Goal: Task Accomplishment & Management: Manage account settings

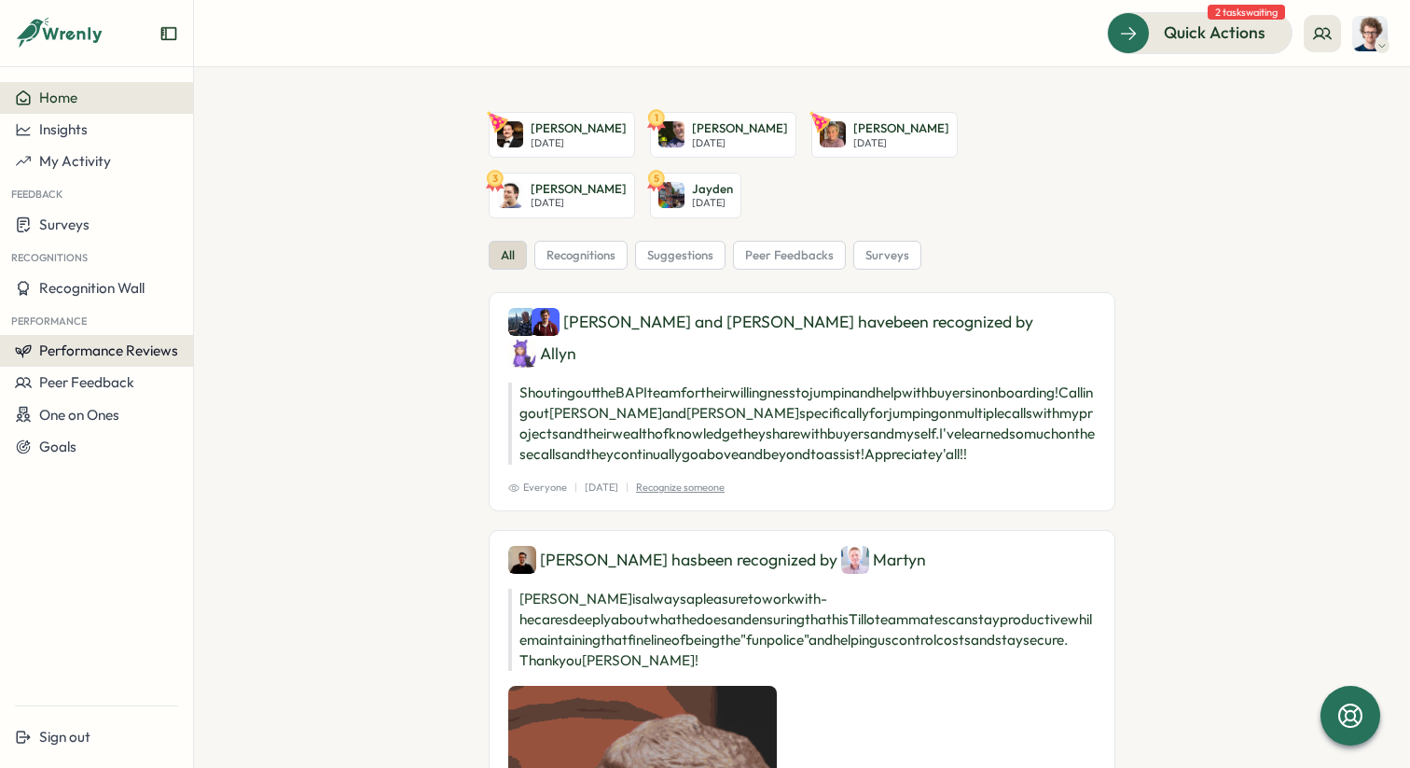
click at [85, 353] on span "Performance Reviews" at bounding box center [108, 350] width 139 height 18
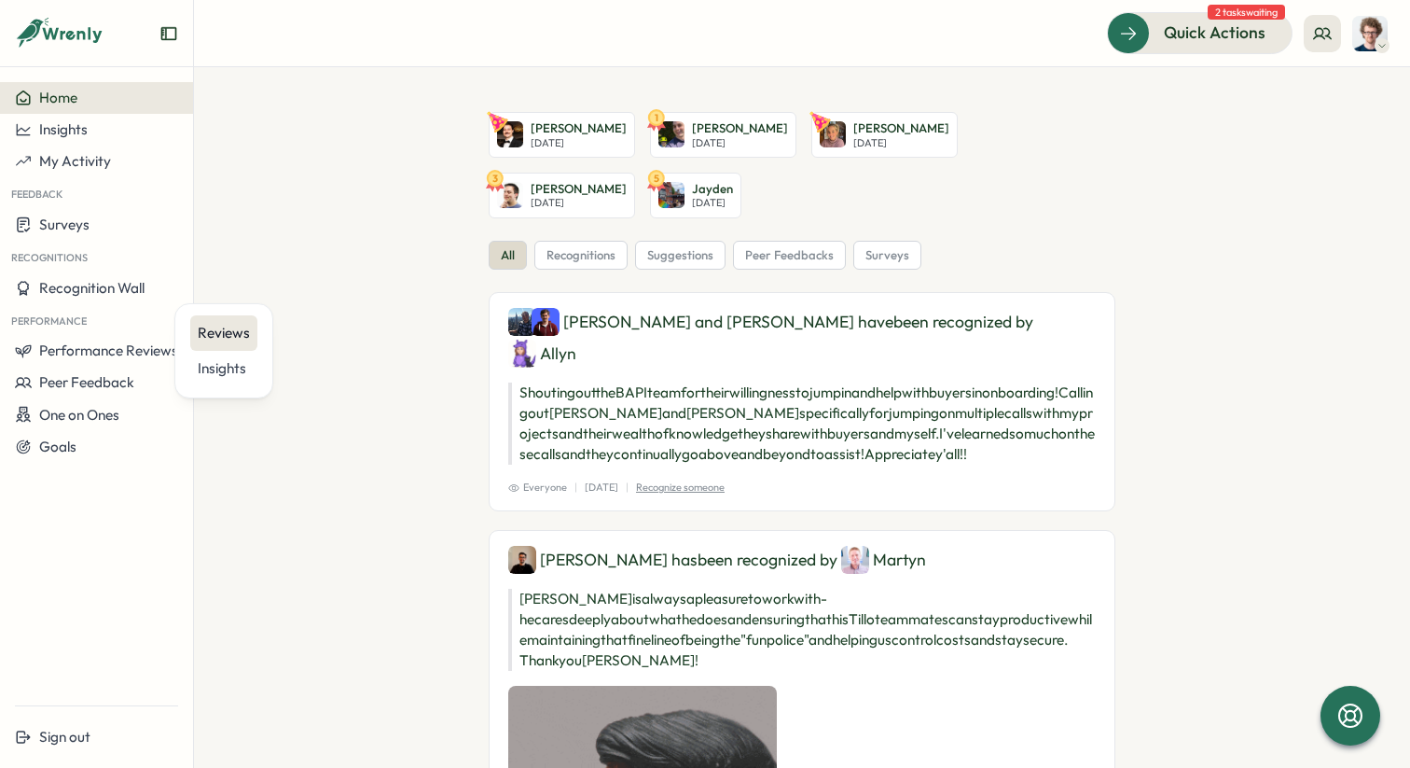
click at [203, 342] on div "Reviews" at bounding box center [224, 333] width 52 height 21
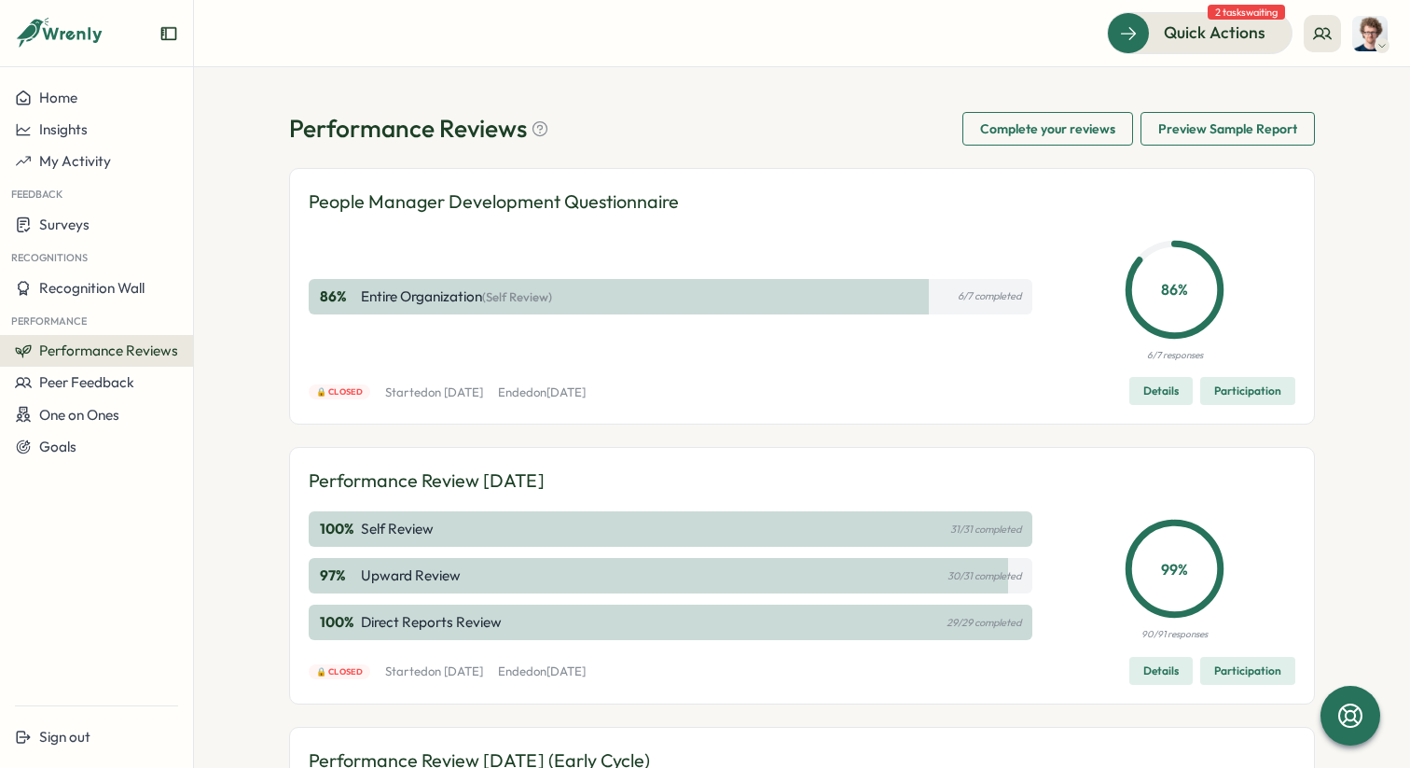
click at [1161, 661] on span "Details" at bounding box center [1160, 670] width 35 height 26
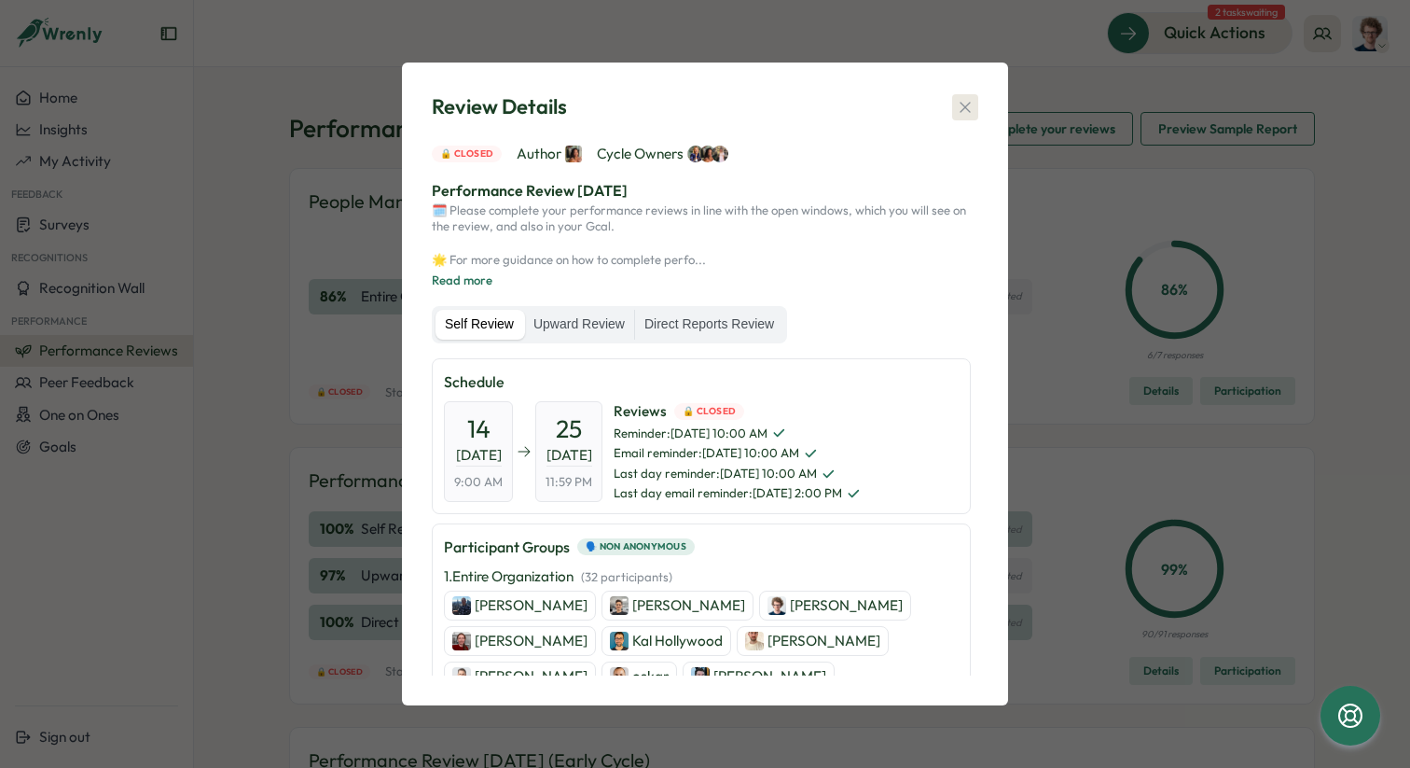
click at [966, 104] on icon "button" at bounding box center [965, 107] width 10 height 10
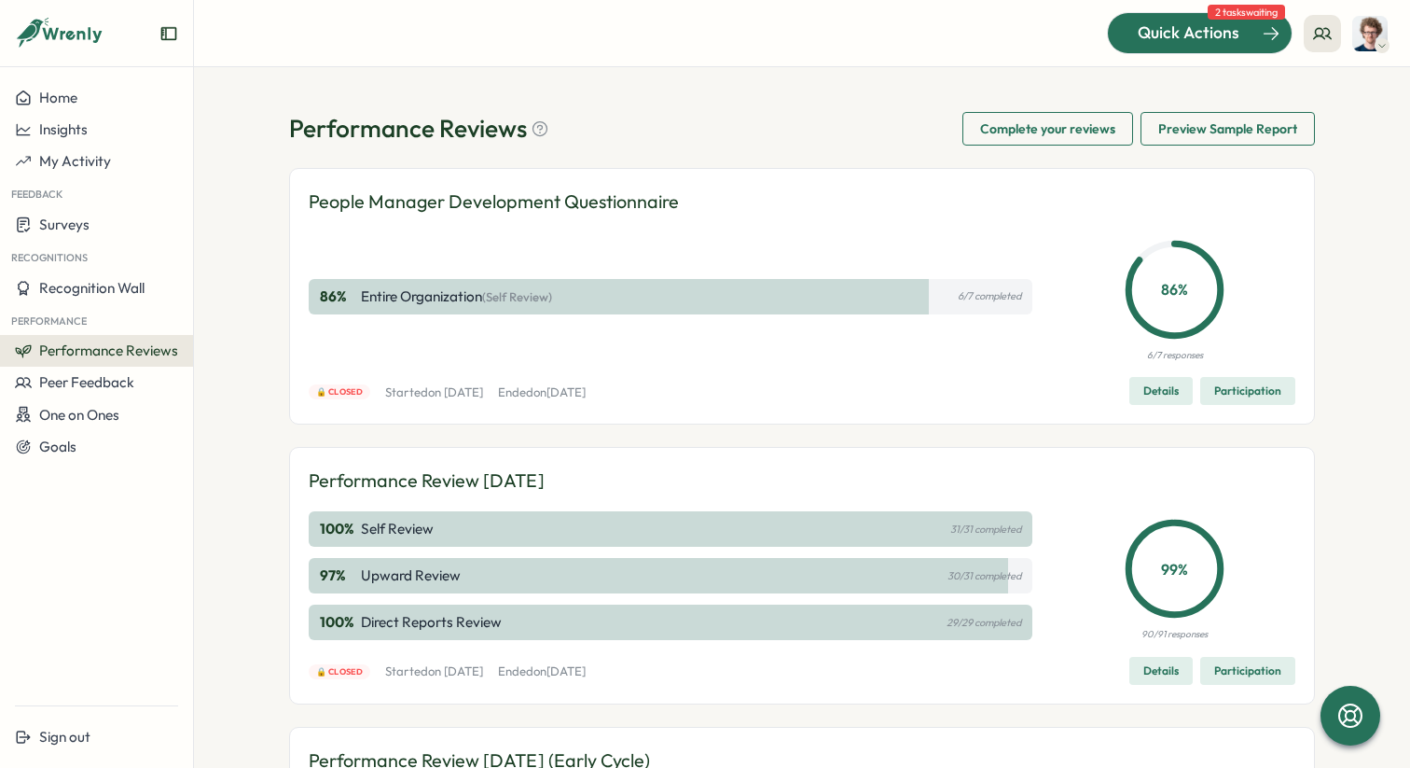
click at [1220, 36] on span "Quick Actions" at bounding box center [1189, 33] width 102 height 24
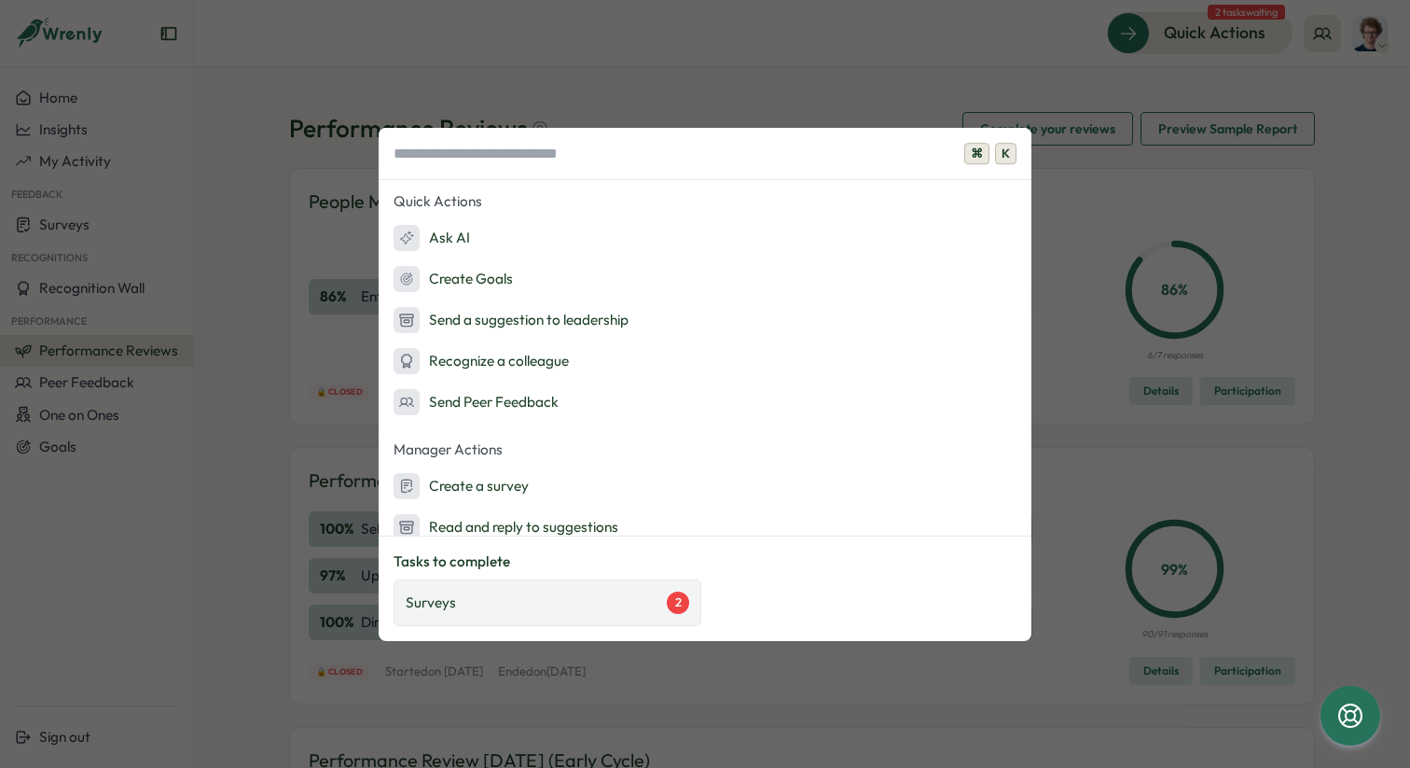
click at [620, 596] on div "Surveys 2" at bounding box center [548, 602] width 284 height 22
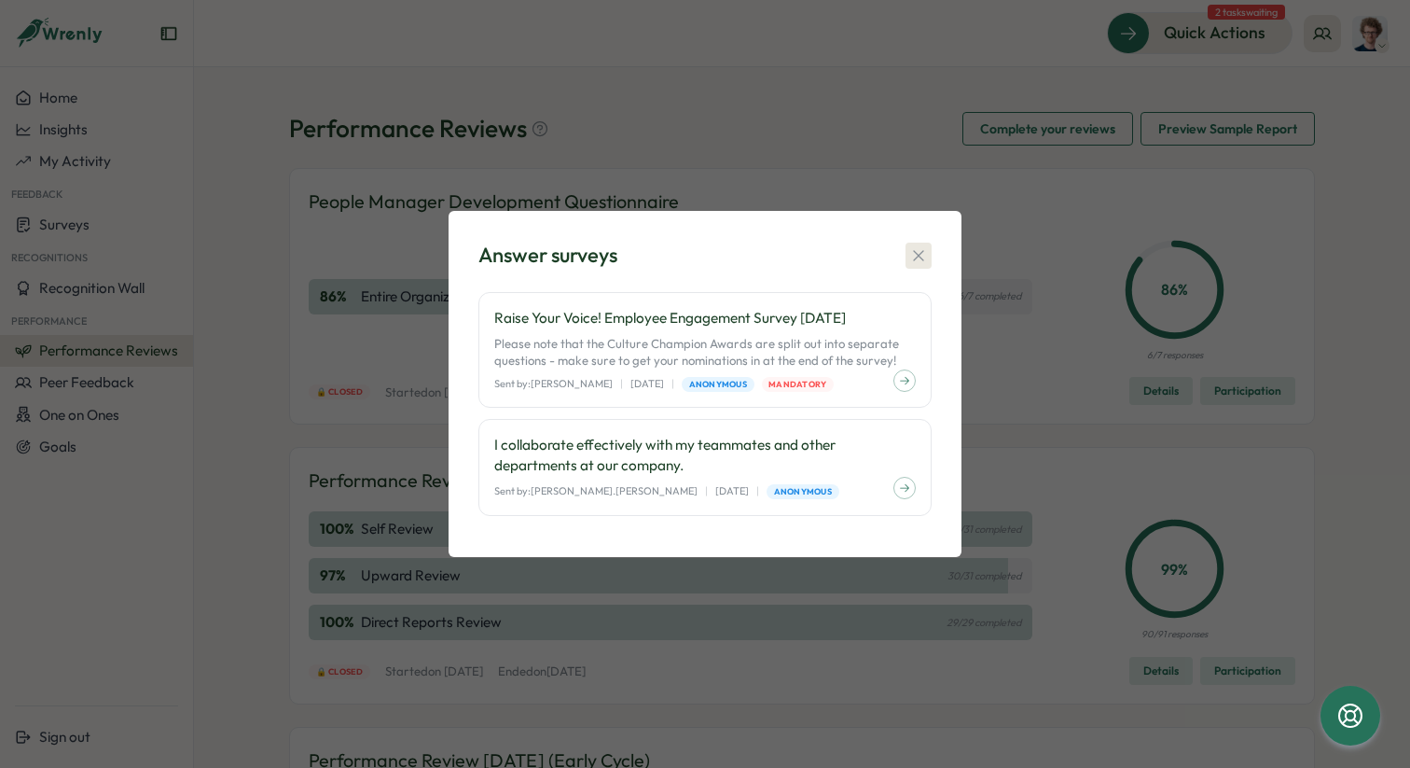
click at [920, 256] on icon "button" at bounding box center [918, 255] width 19 height 19
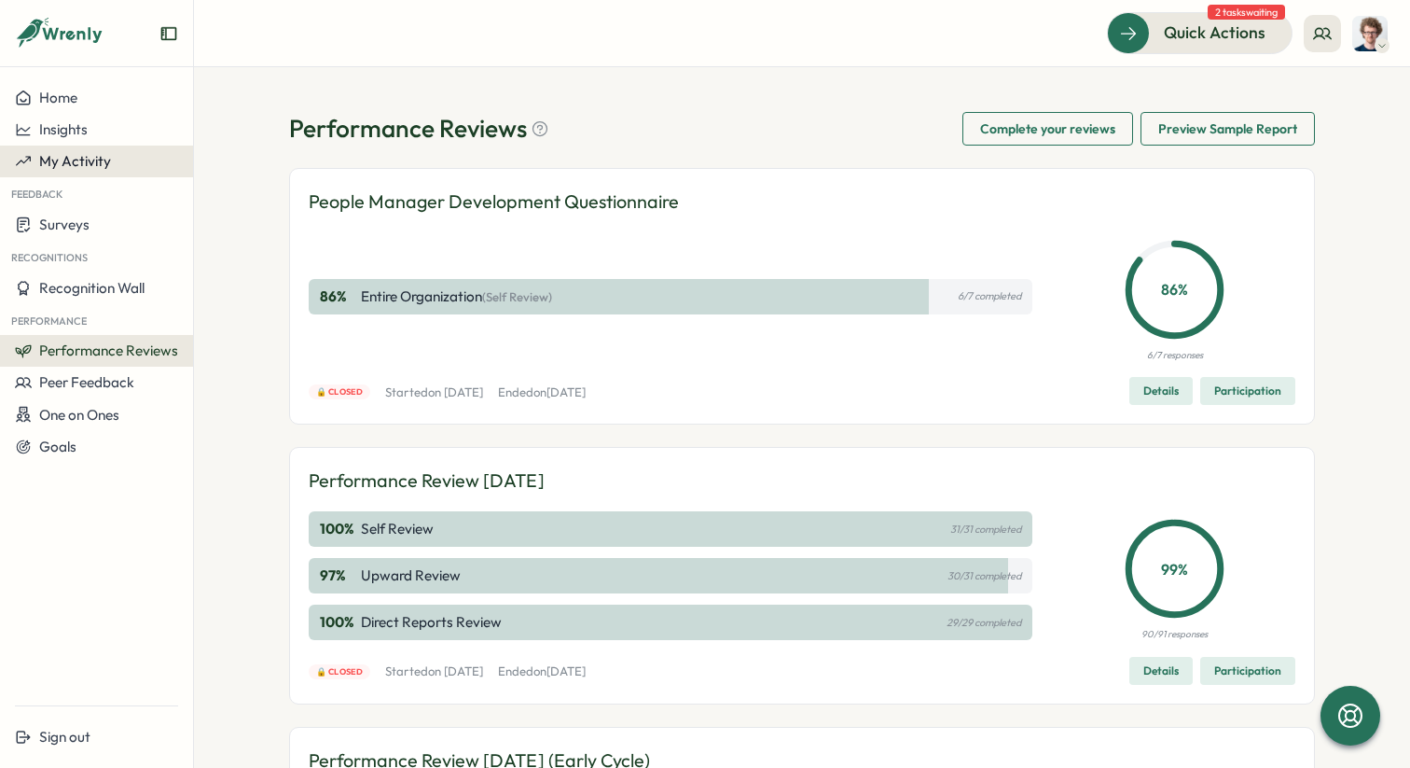
click at [69, 155] on span "My Activity" at bounding box center [75, 161] width 72 height 18
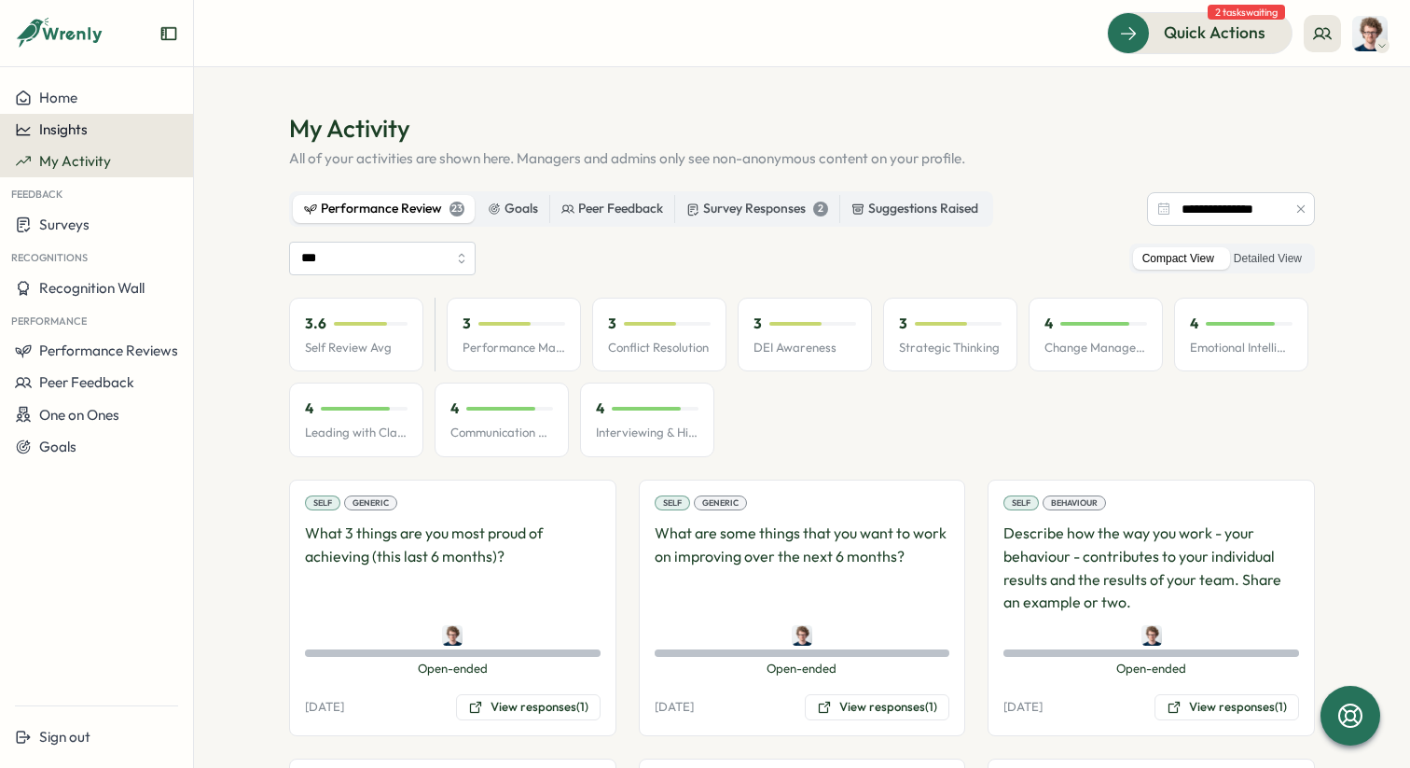
click at [76, 131] on span "Insights" at bounding box center [63, 129] width 48 height 18
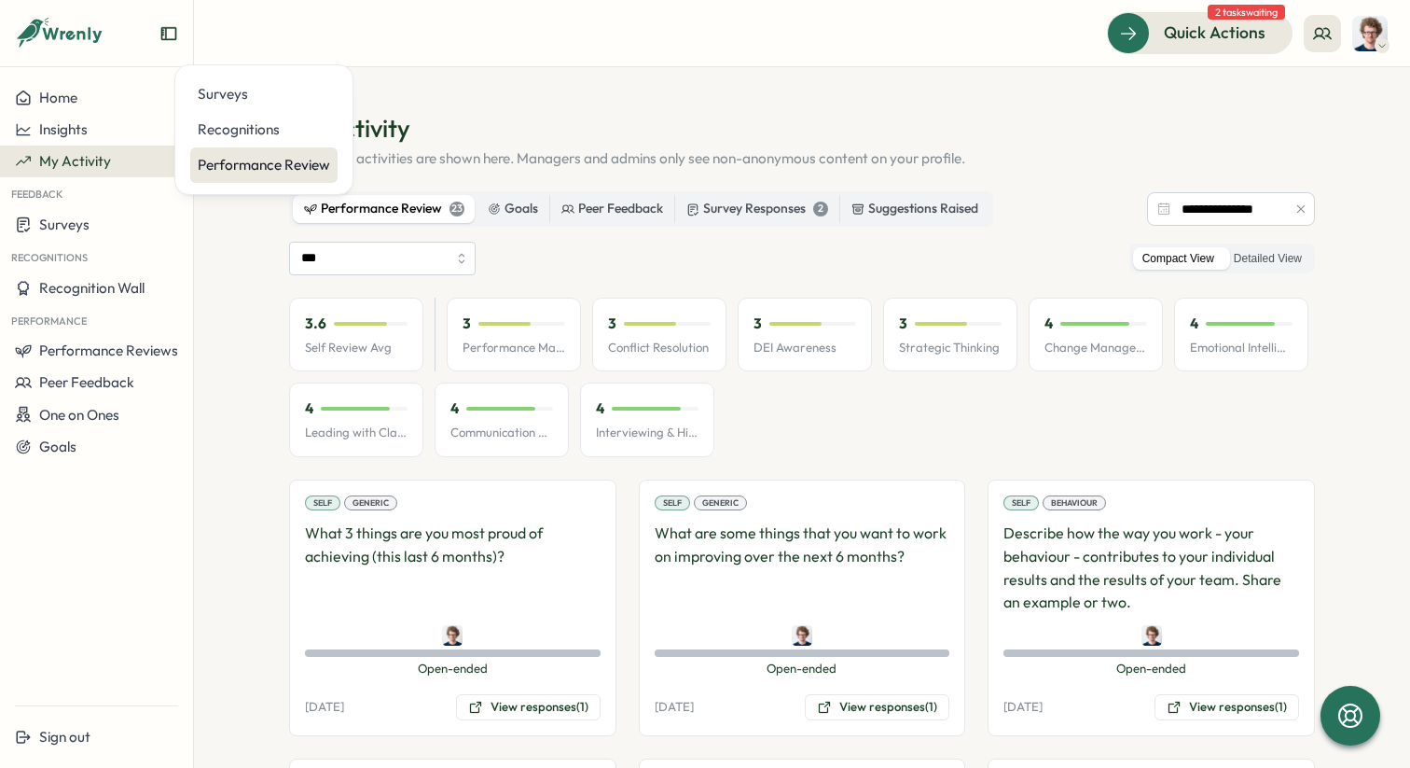
click at [270, 175] on div "Performance Review" at bounding box center [263, 164] width 147 height 35
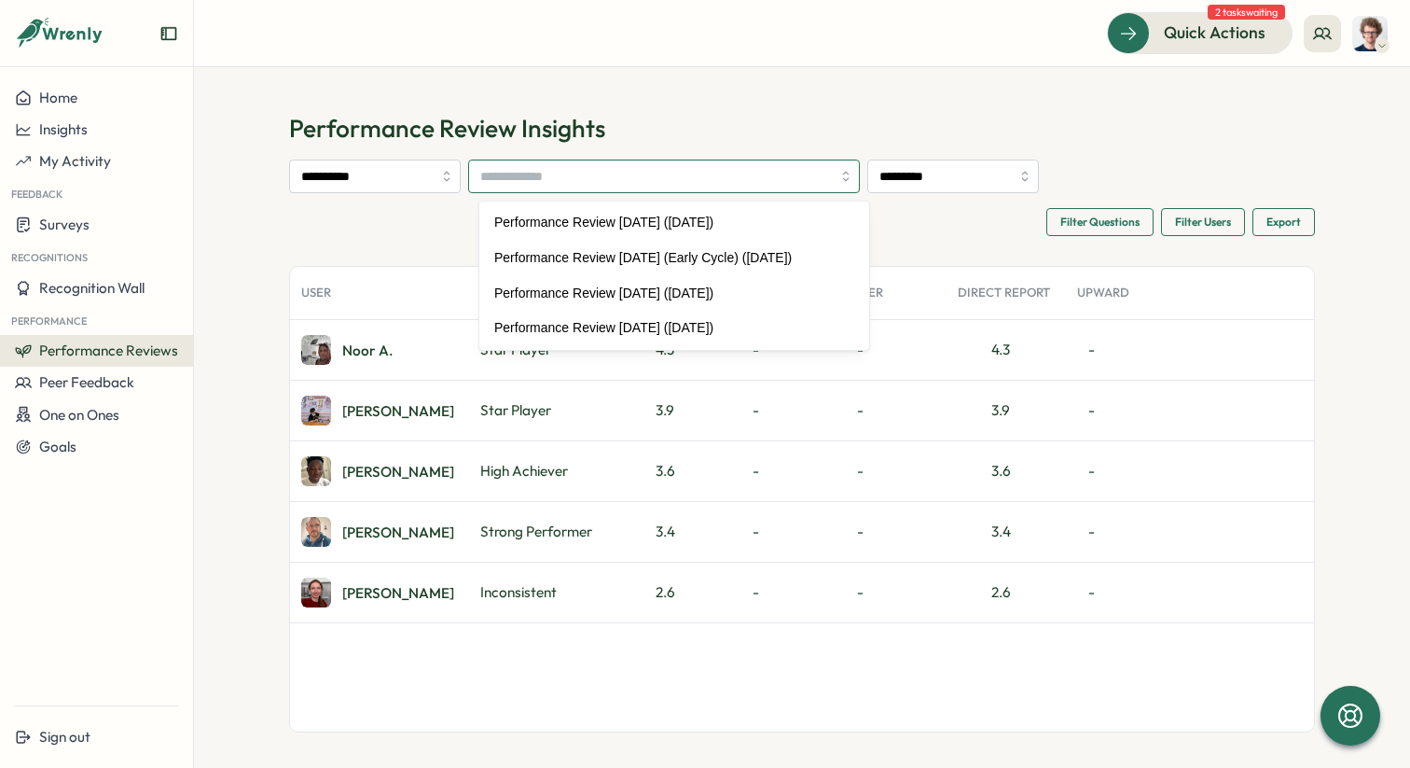
click at [851, 175] on div at bounding box center [664, 176] width 392 height 34
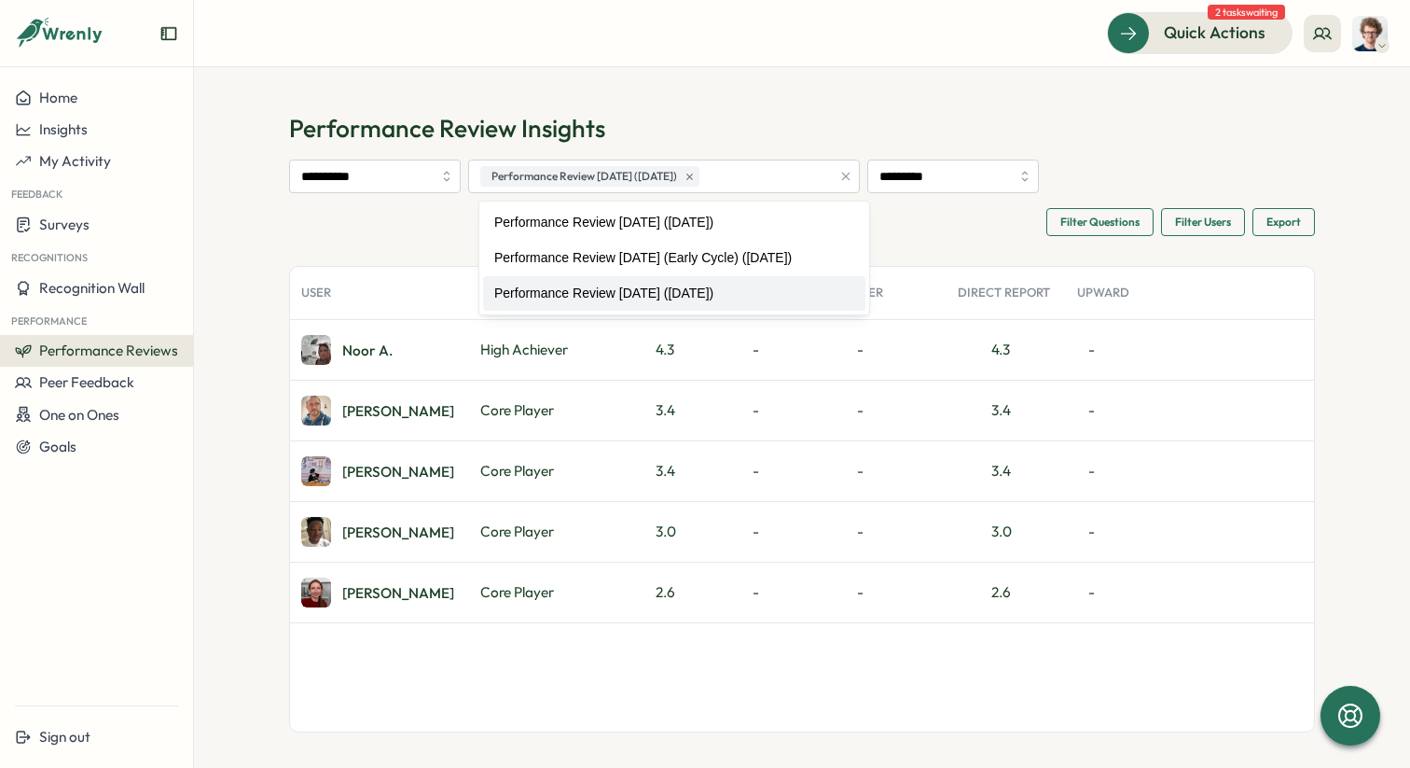
click at [633, 350] on div "4.3" at bounding box center [677, 350] width 119 height 60
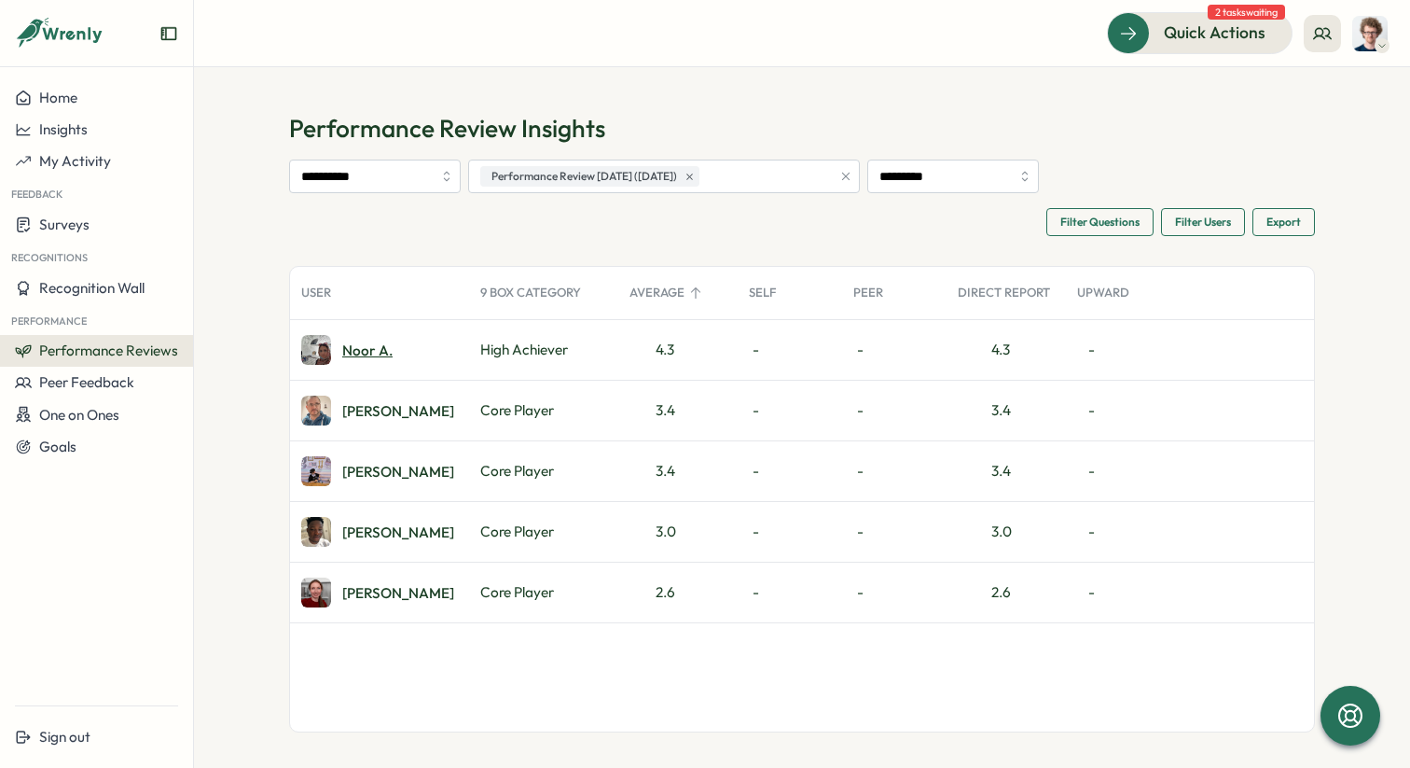
click at [342, 352] on div "Noor A." at bounding box center [367, 350] width 50 height 14
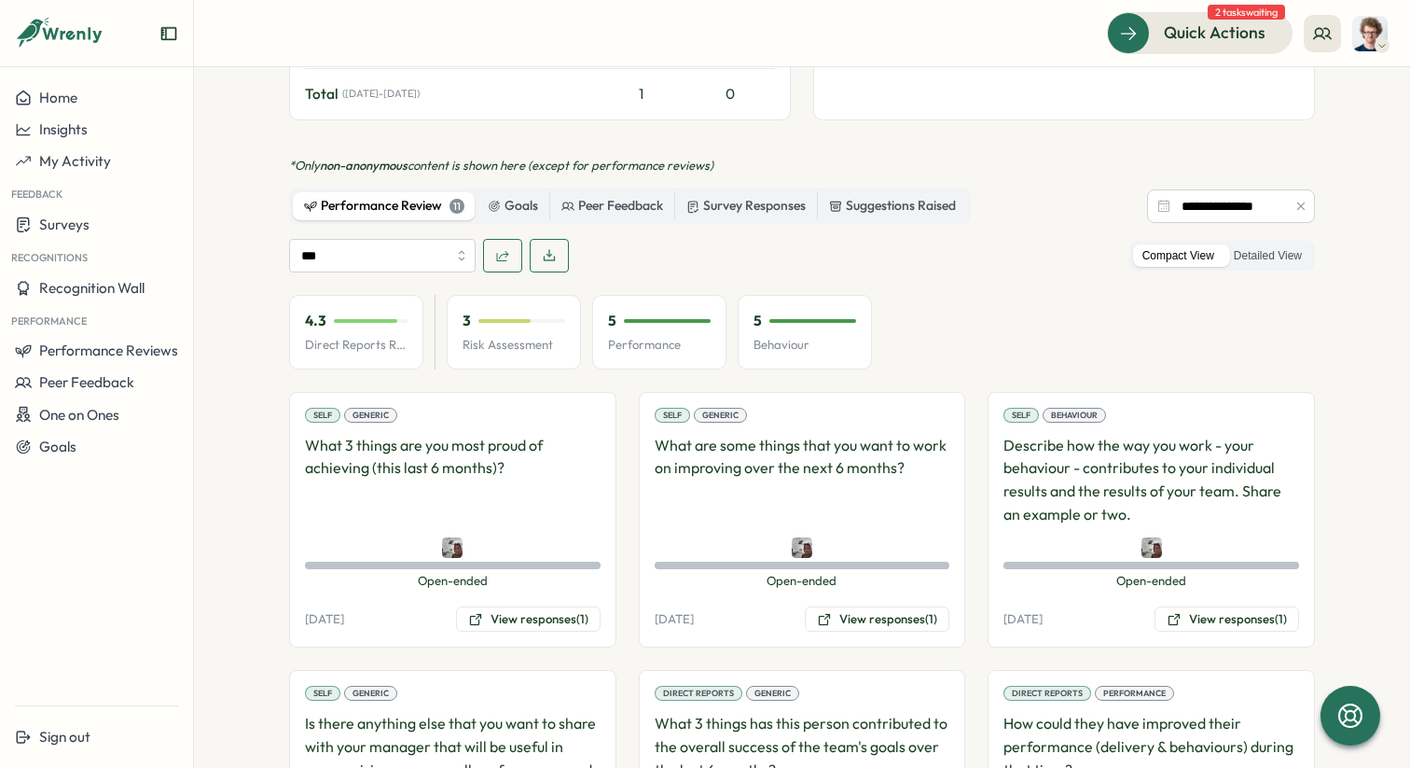
scroll to position [894, 0]
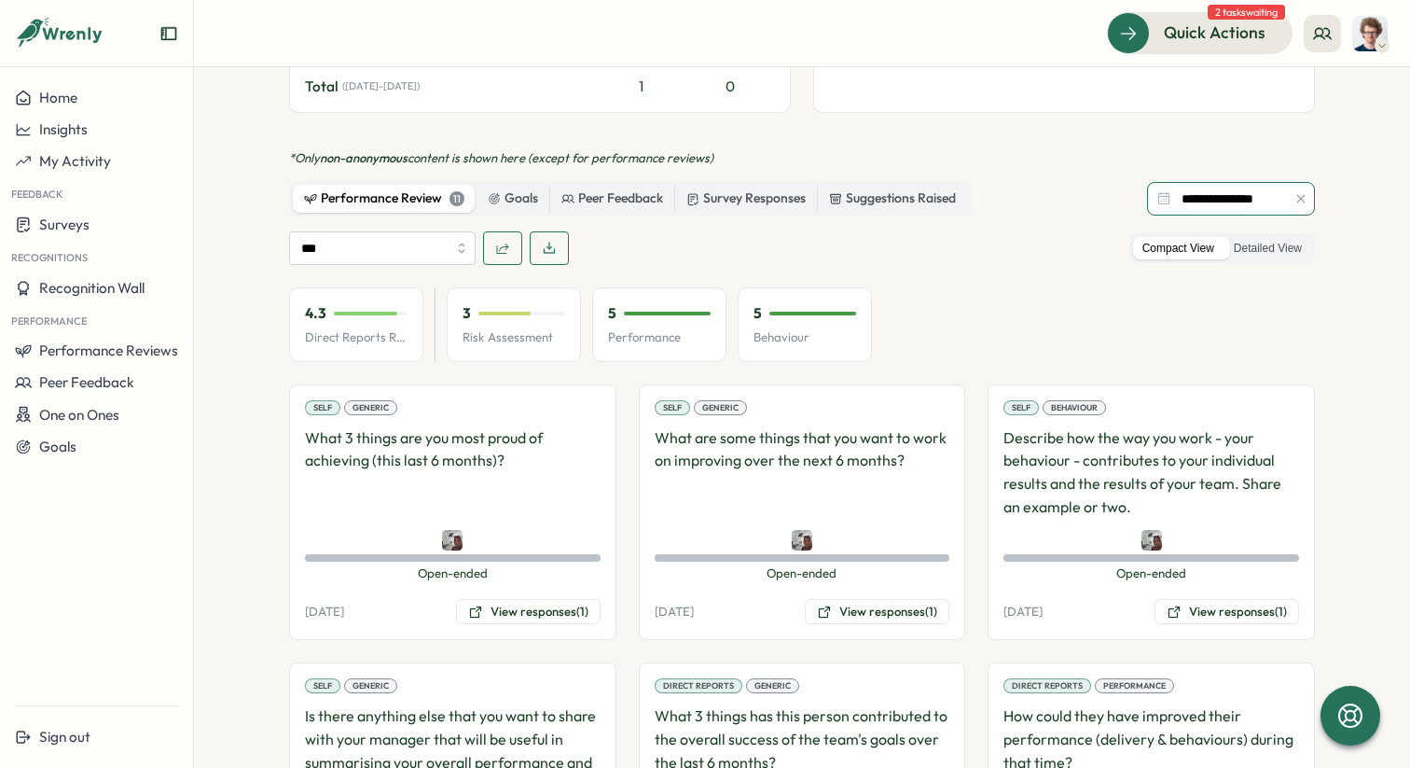
click at [1192, 192] on input "**********" at bounding box center [1231, 199] width 168 height 34
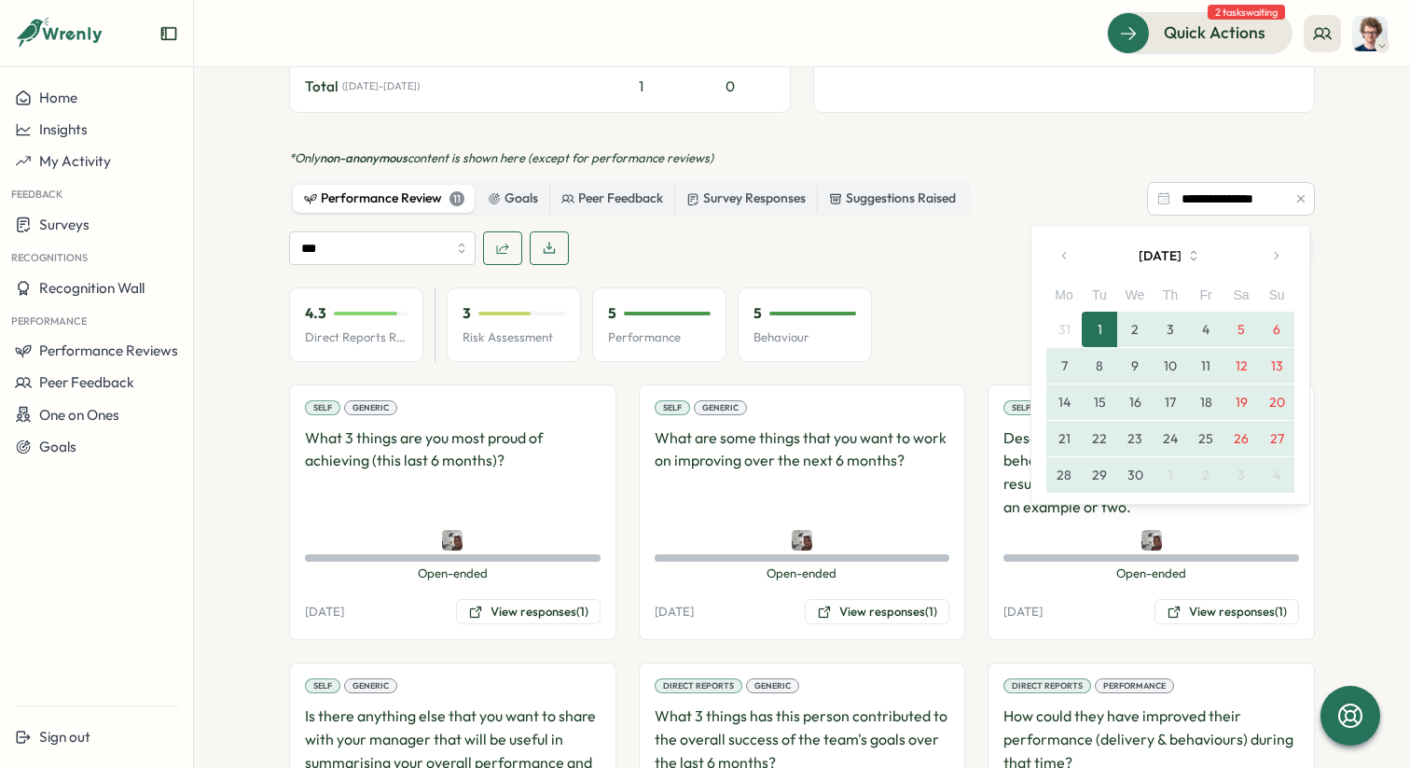
click at [1066, 254] on icon "button" at bounding box center [1065, 255] width 13 height 13
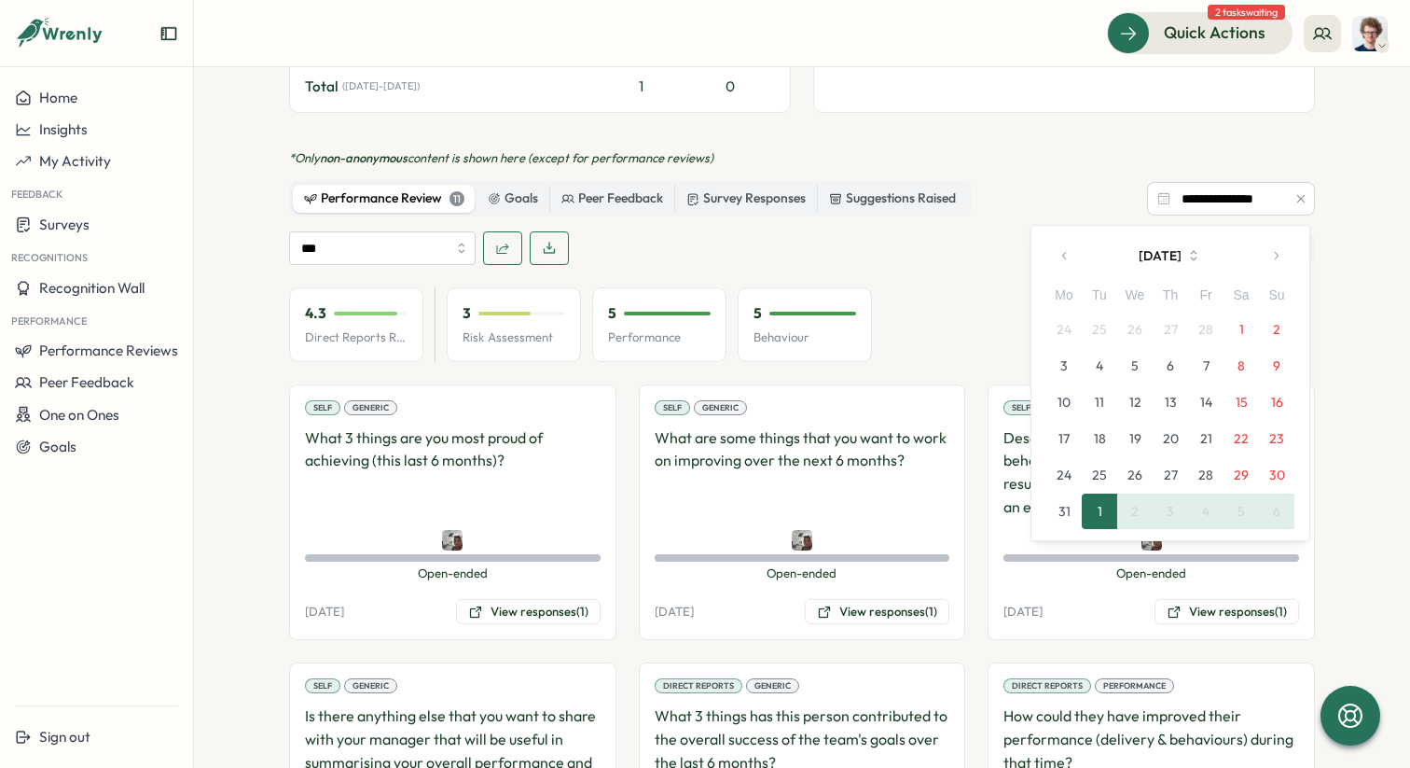
click at [1066, 254] on icon "button" at bounding box center [1065, 255] width 13 height 13
click at [1067, 254] on icon "button" at bounding box center [1065, 255] width 13 height 13
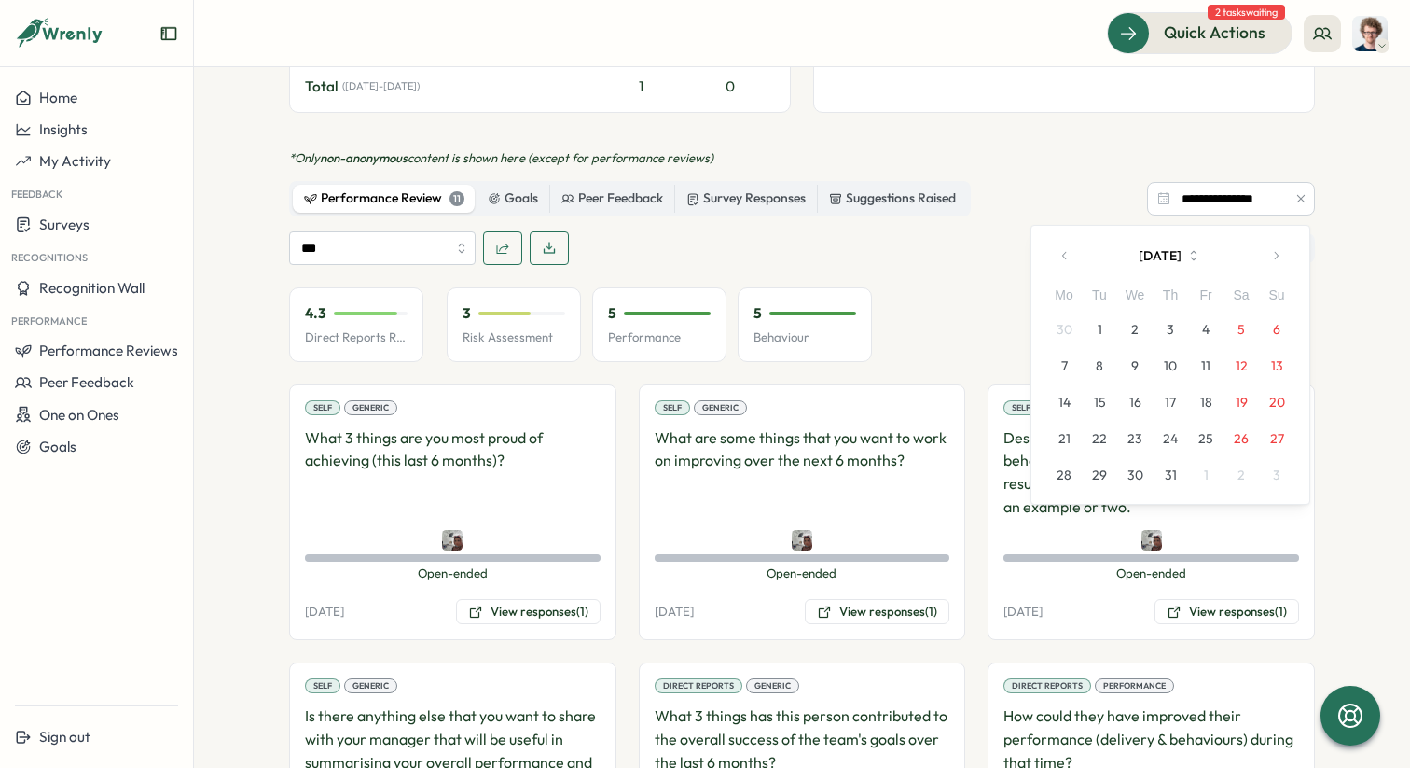
click at [1067, 254] on icon "button" at bounding box center [1065, 255] width 13 height 13
click at [1173, 333] on button "1" at bounding box center [1170, 328] width 35 height 35
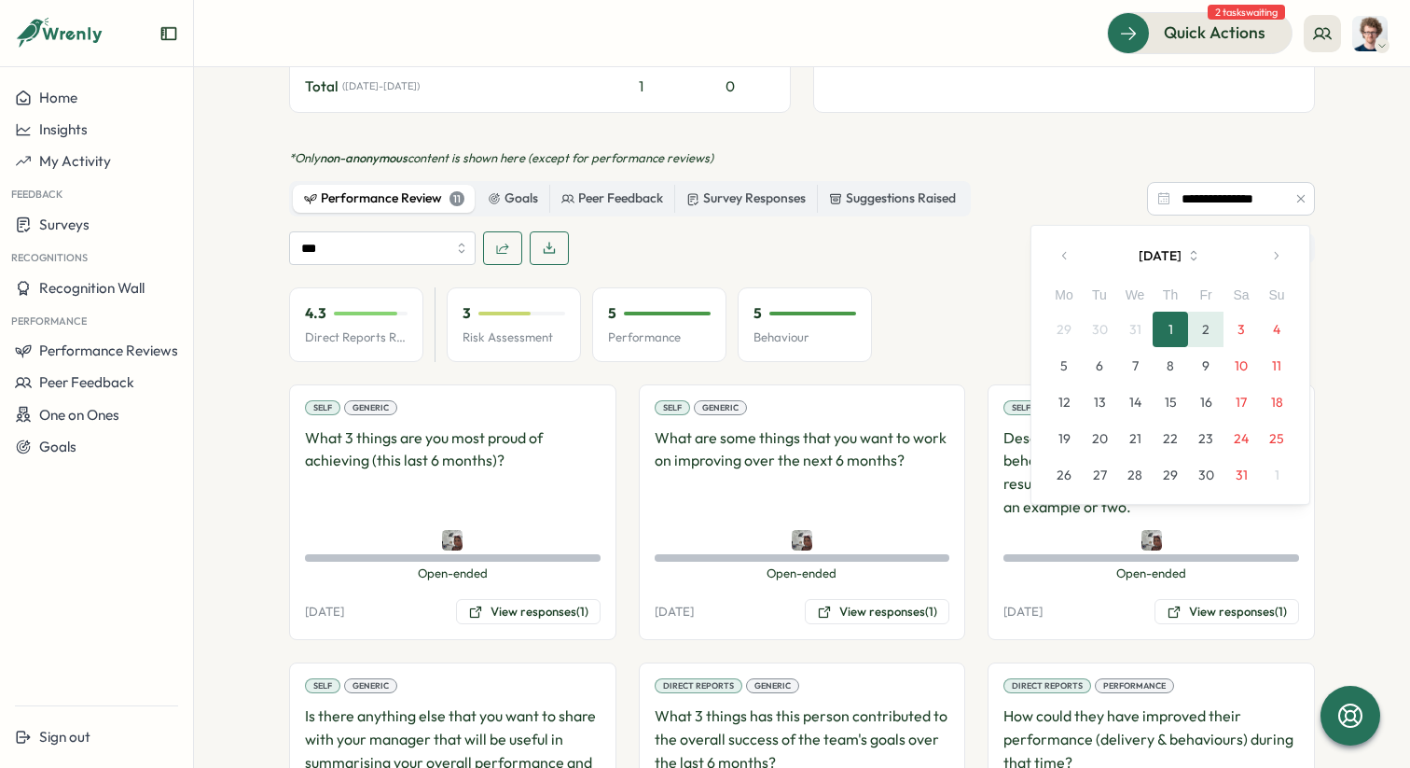
click at [1281, 257] on icon "button" at bounding box center [1275, 255] width 13 height 13
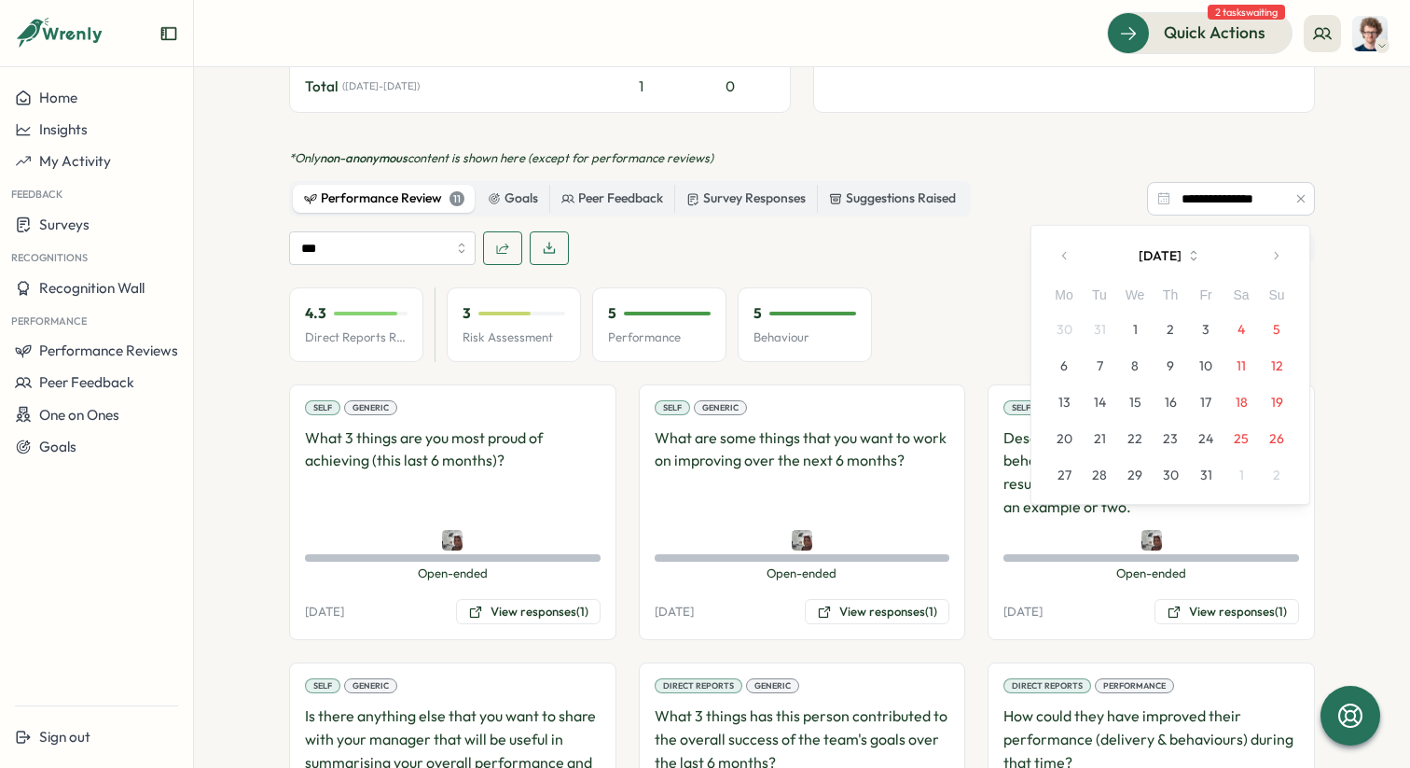
click at [1281, 257] on icon "button" at bounding box center [1275, 255] width 13 height 13
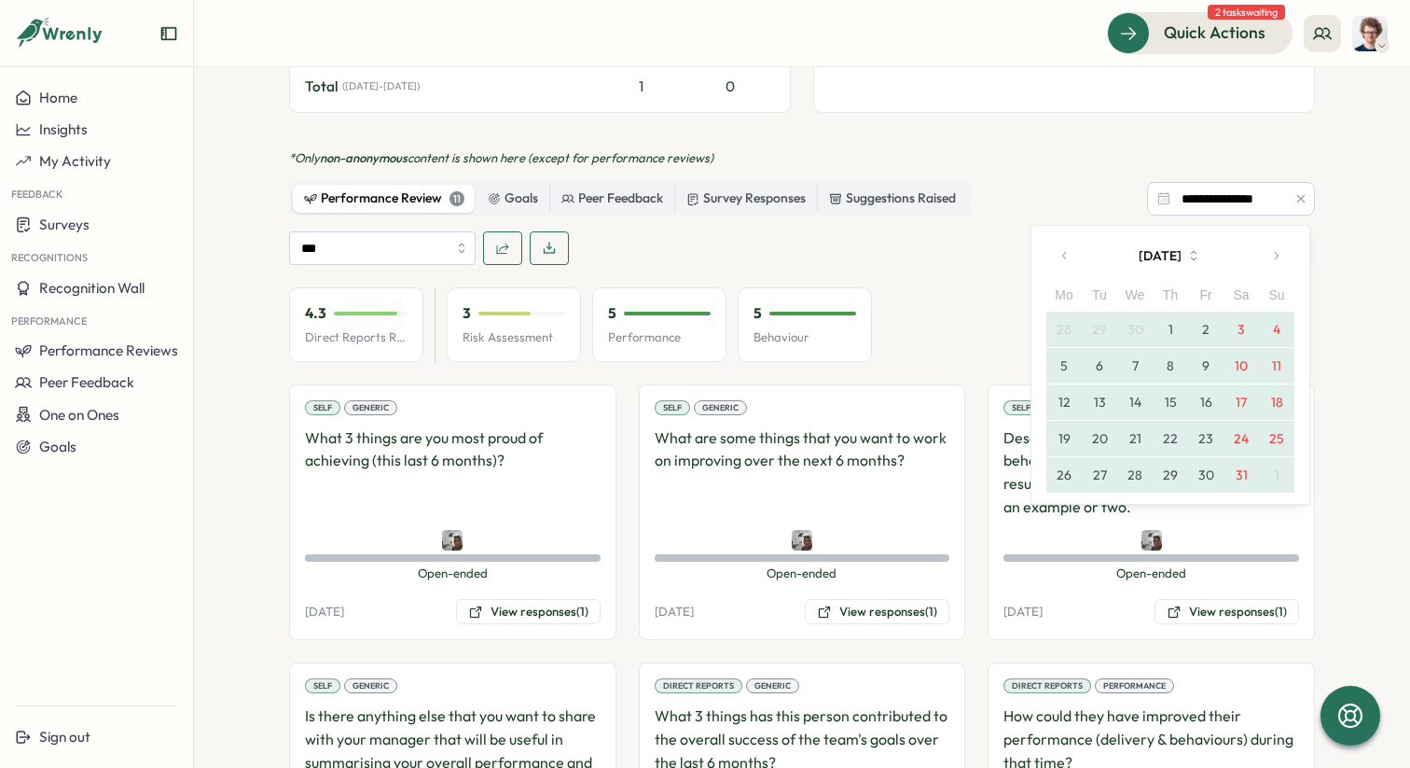
click at [1281, 257] on icon "button" at bounding box center [1275, 255] width 13 height 13
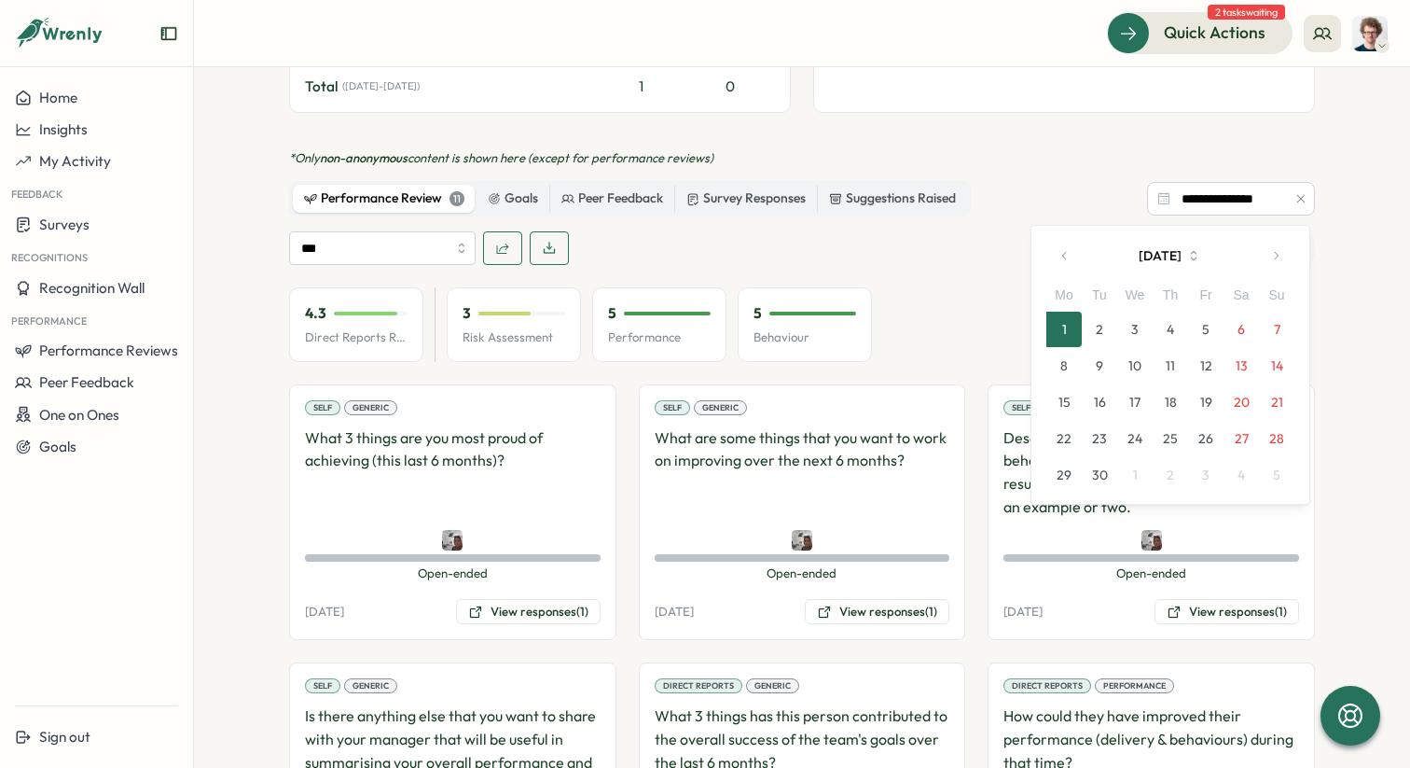
click at [1068, 330] on button "1" at bounding box center [1063, 328] width 35 height 35
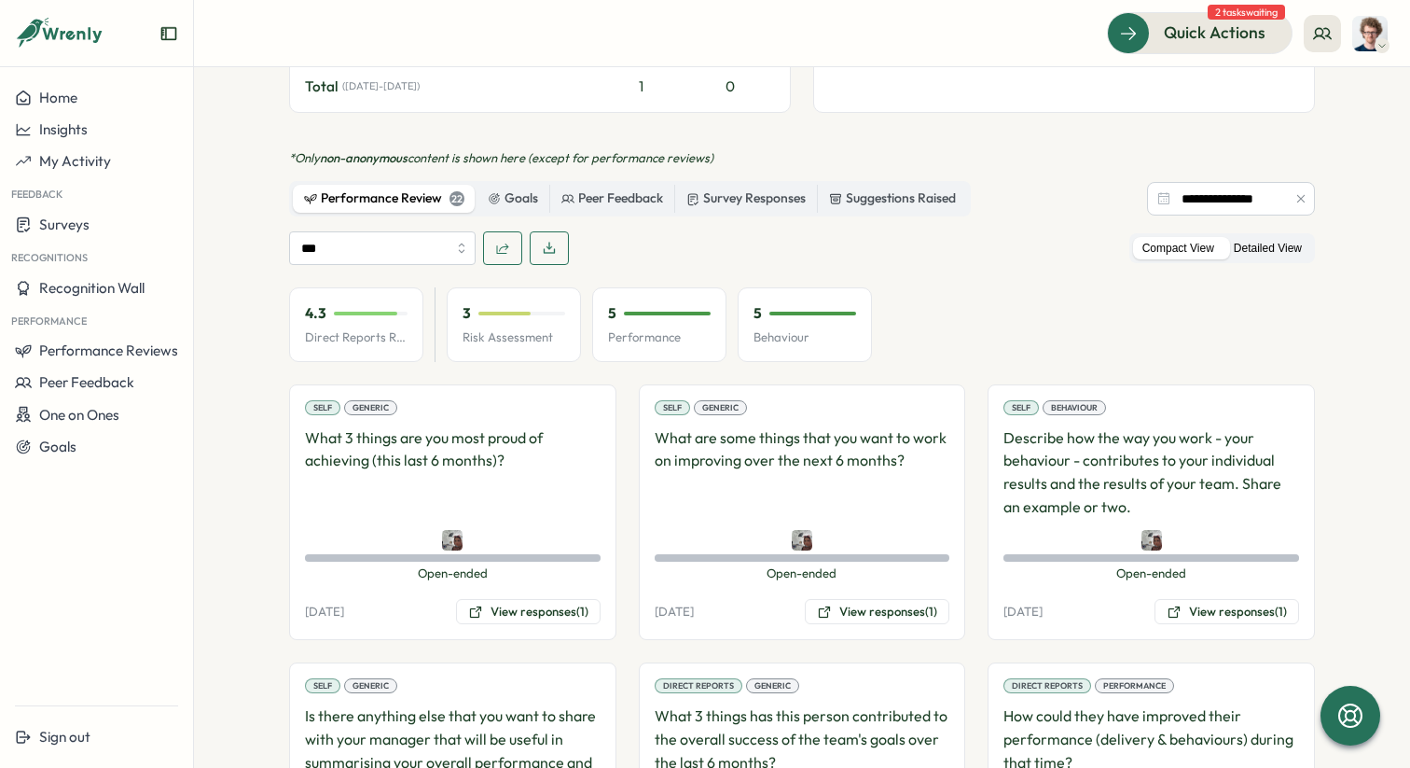
click at [1277, 250] on label "Detailed View" at bounding box center [1268, 248] width 87 height 23
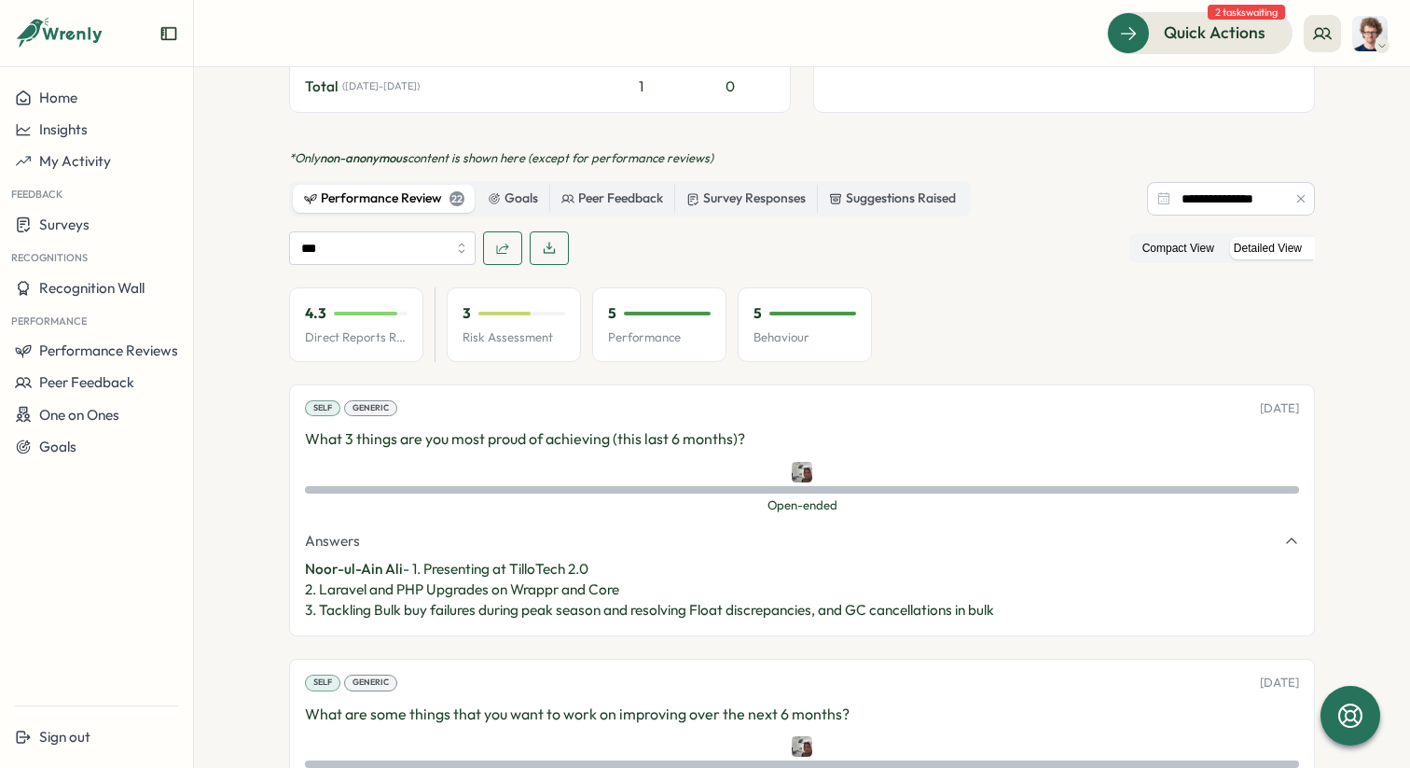
click at [1168, 243] on label "Compact View" at bounding box center [1178, 248] width 90 height 23
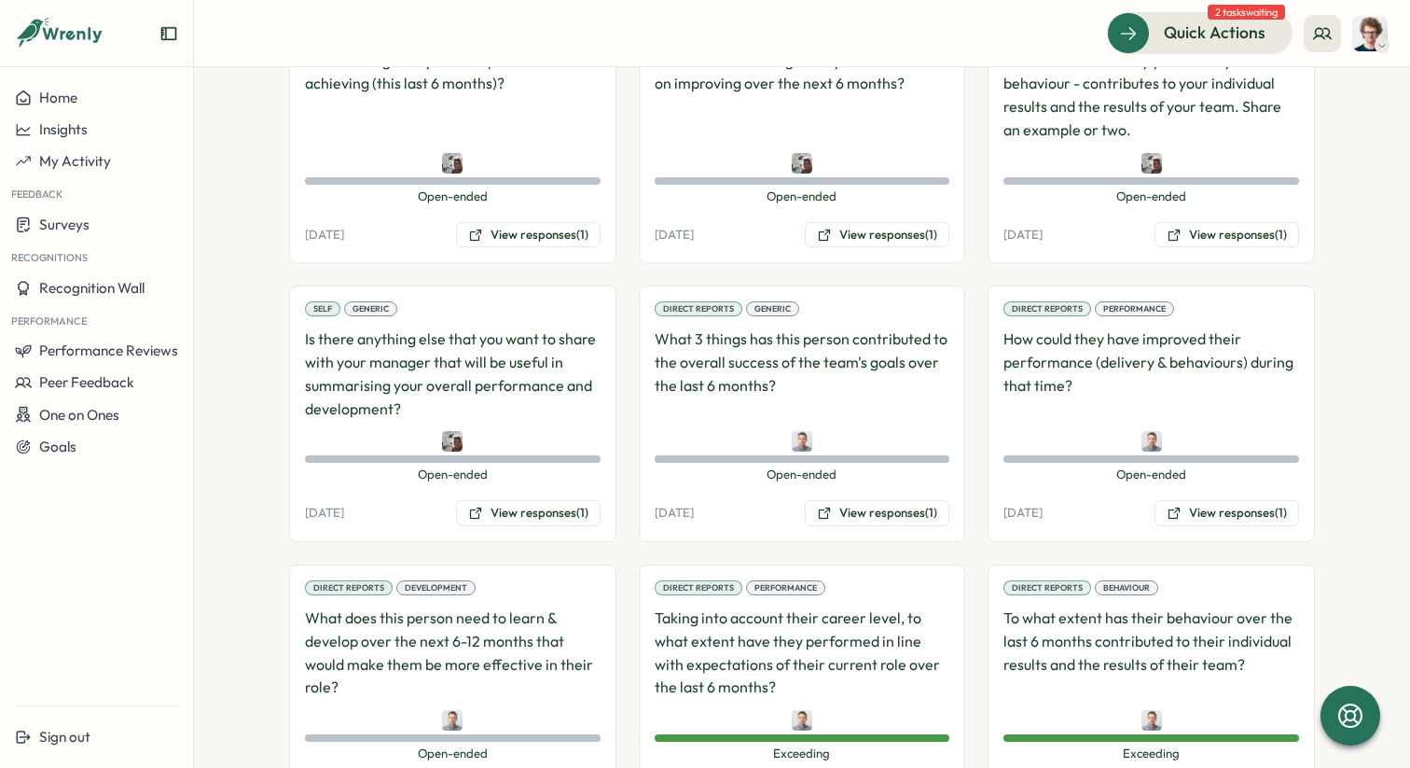
scroll to position [1296, 0]
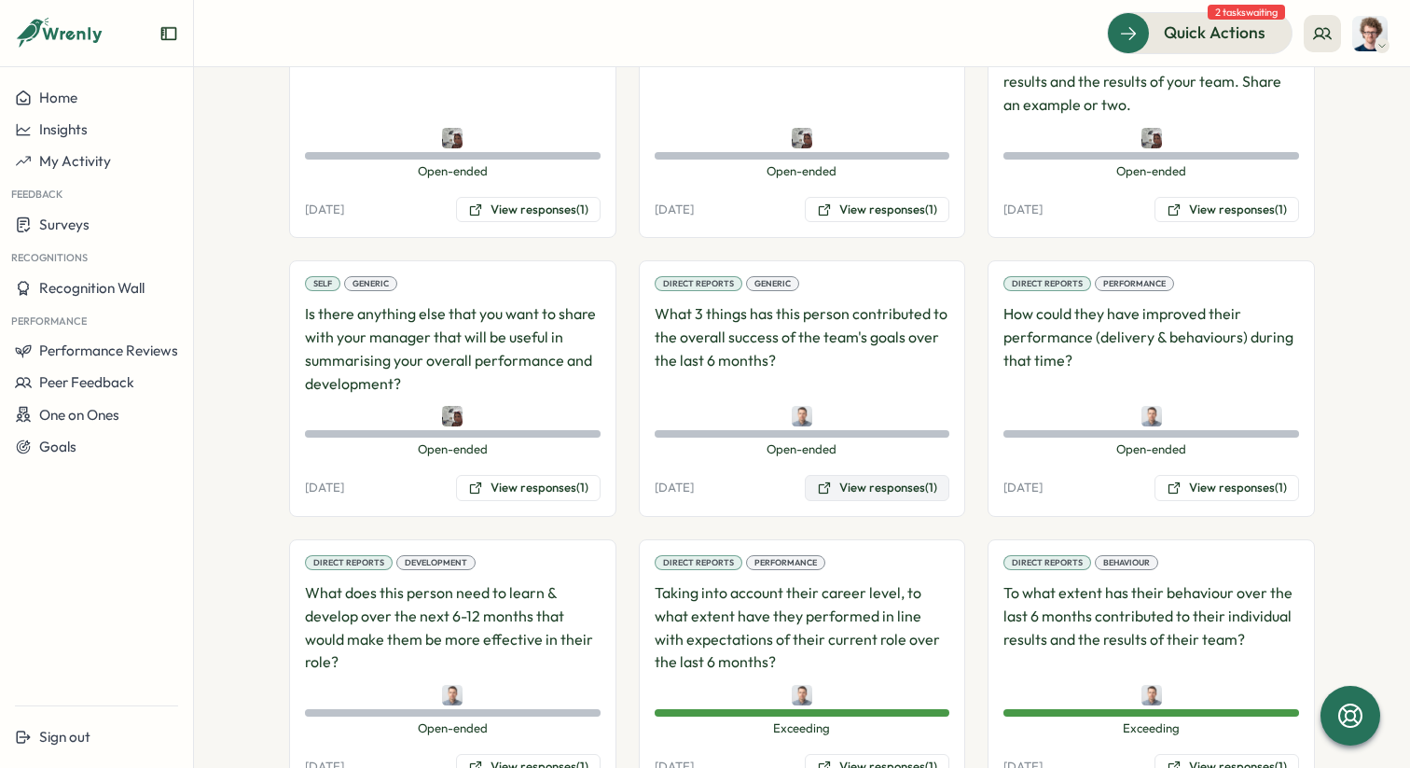
click at [877, 486] on button "View responses (1)" at bounding box center [877, 488] width 145 height 26
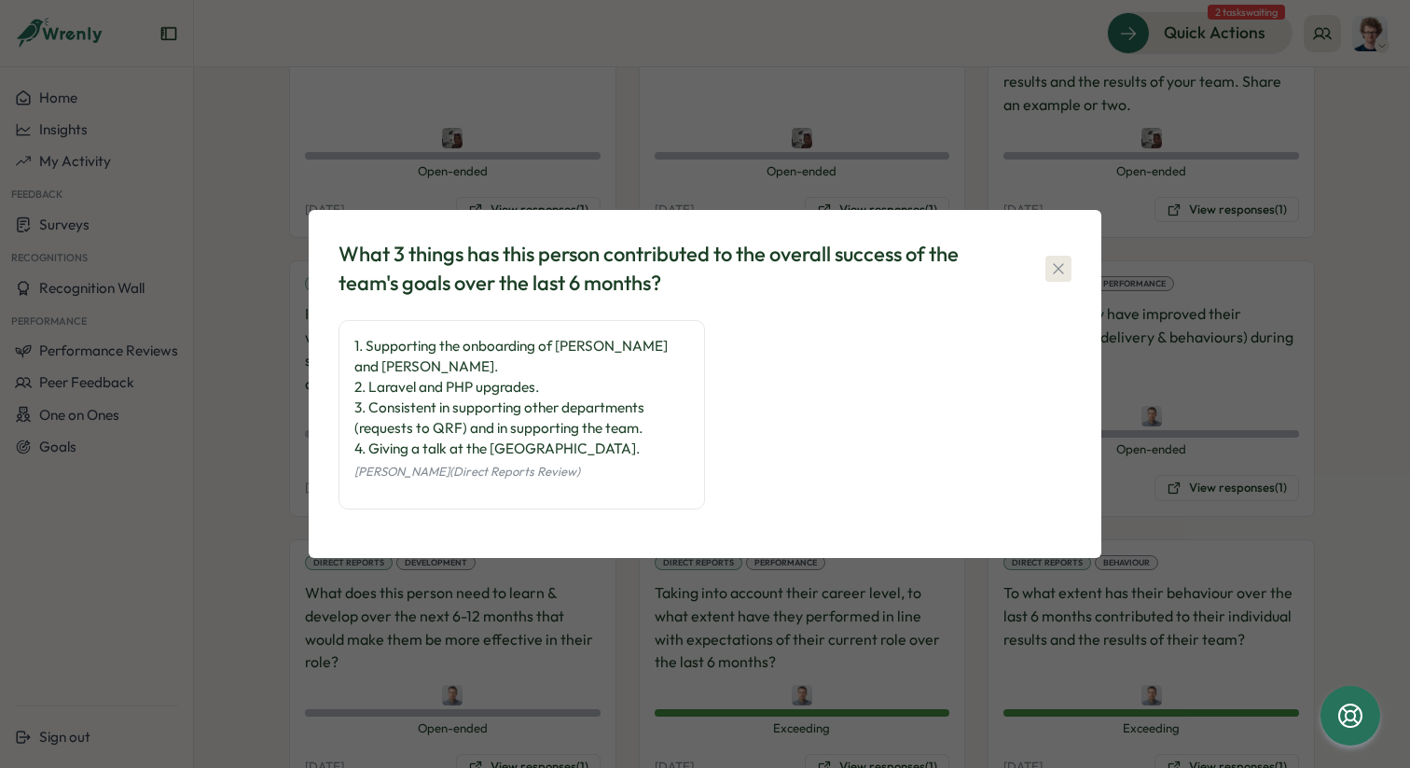
click at [1059, 273] on icon "button" at bounding box center [1058, 268] width 19 height 19
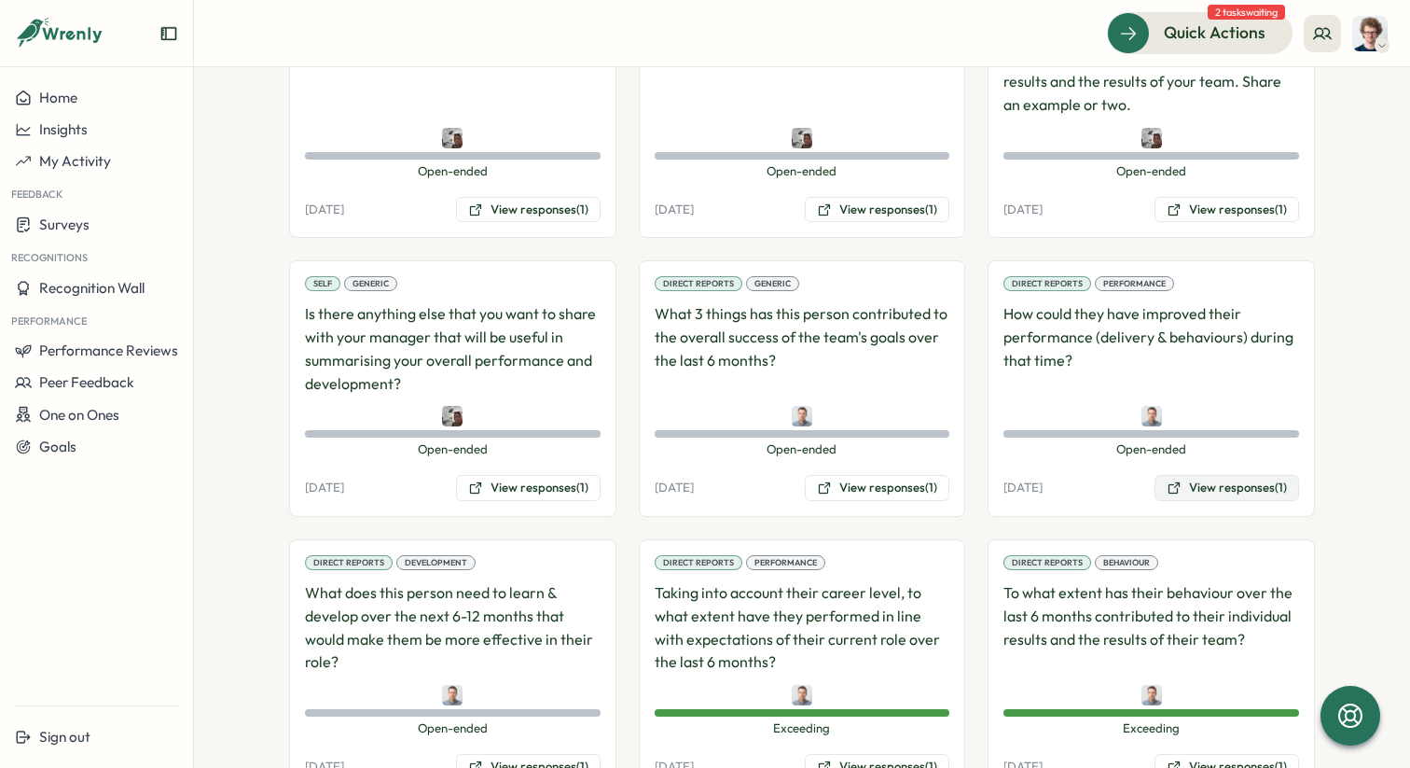
click at [1239, 479] on button "View responses (1)" at bounding box center [1227, 488] width 145 height 26
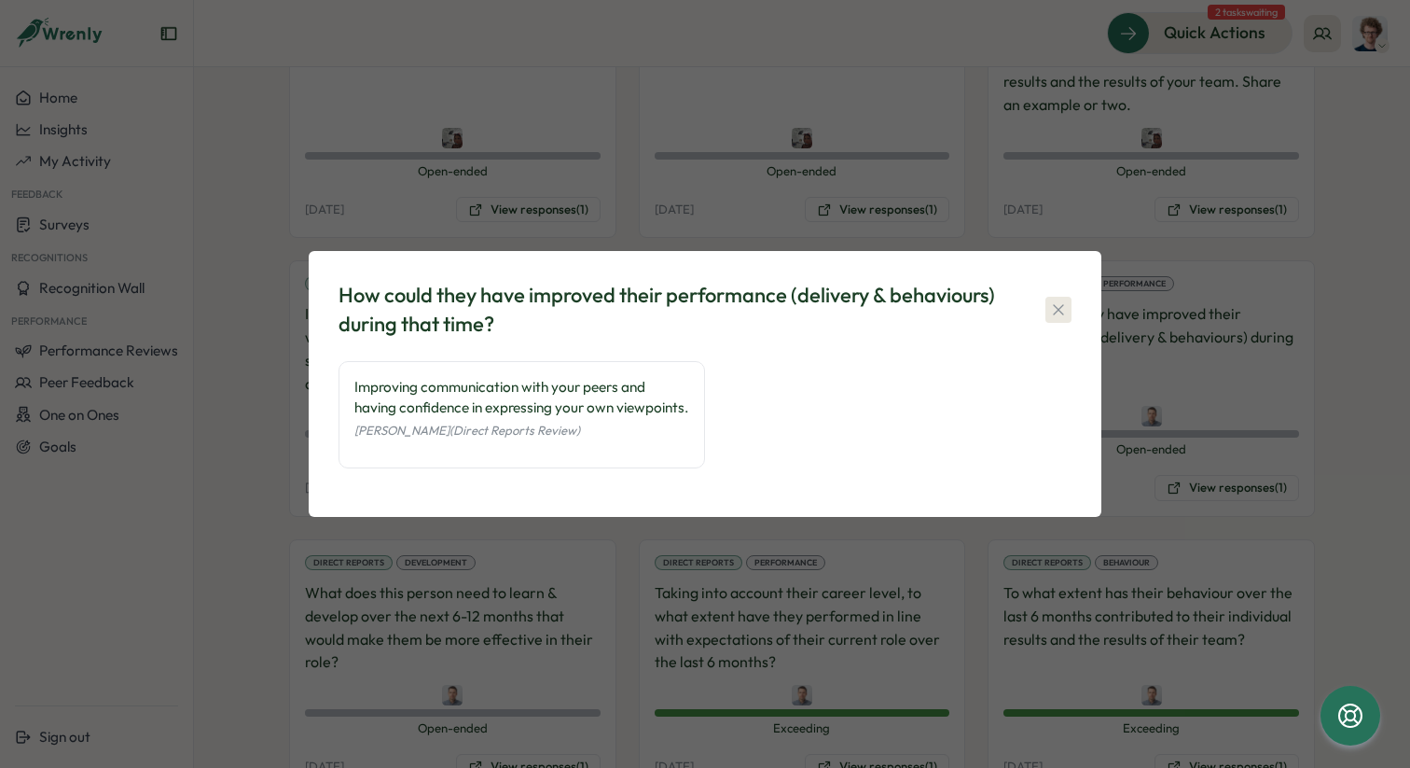
click at [1061, 300] on icon "button" at bounding box center [1058, 309] width 19 height 19
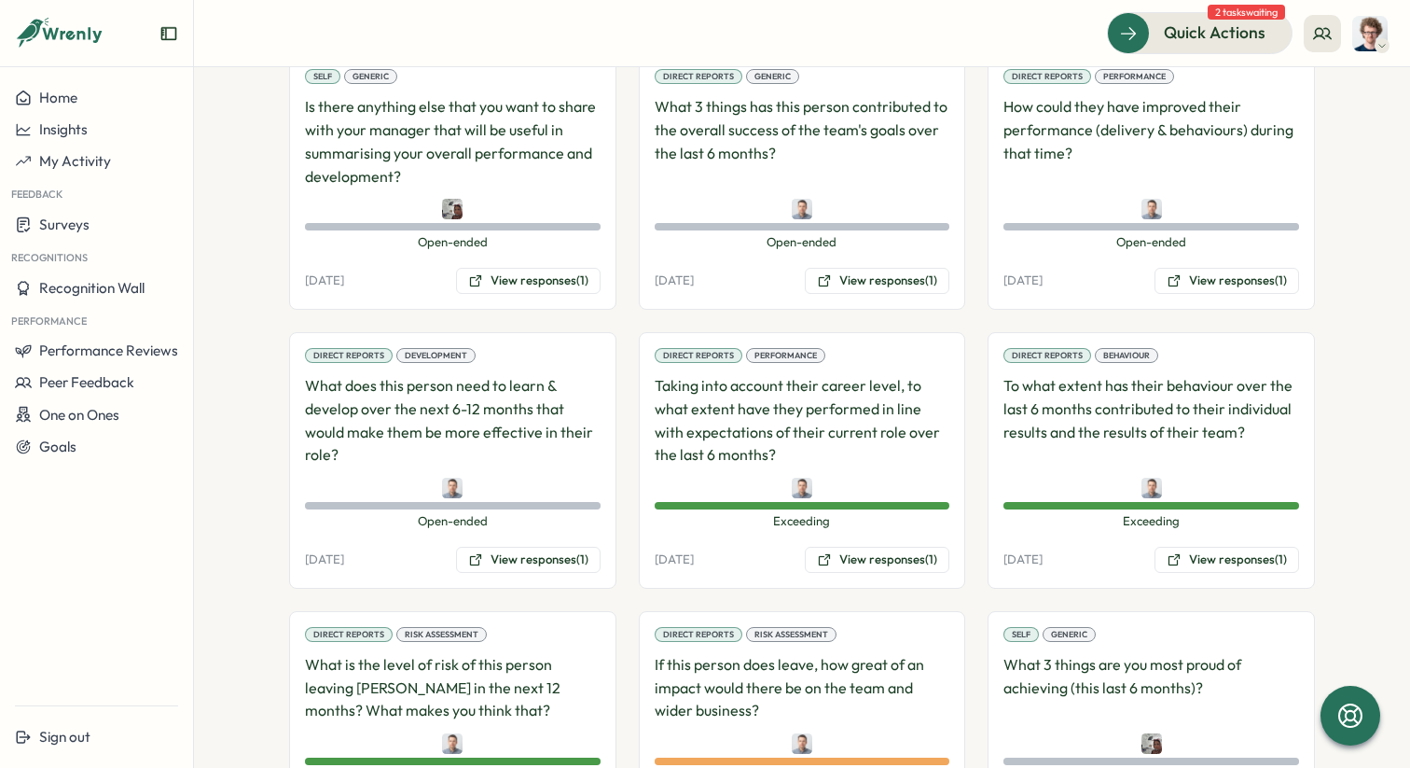
scroll to position [1520, 0]
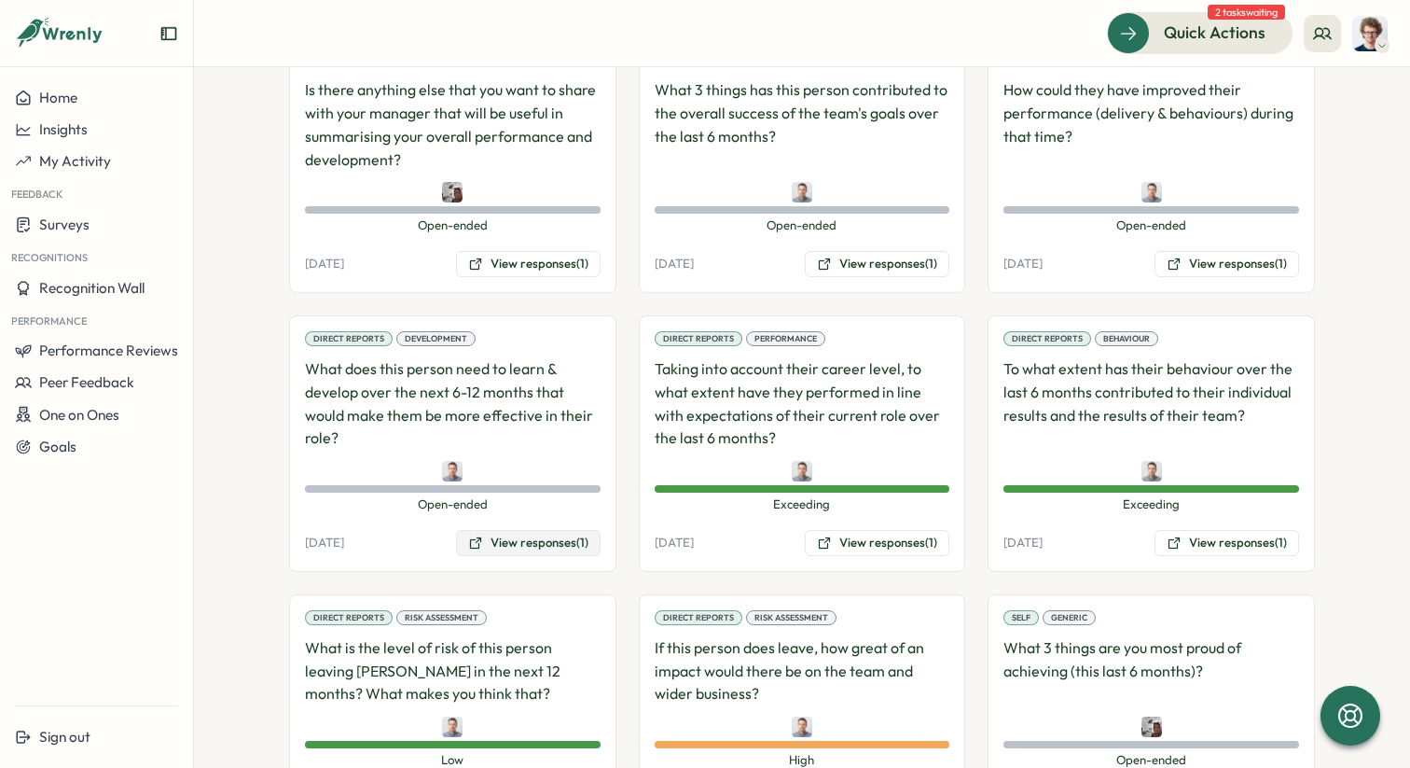
click at [545, 544] on button "View responses (1)" at bounding box center [528, 543] width 145 height 26
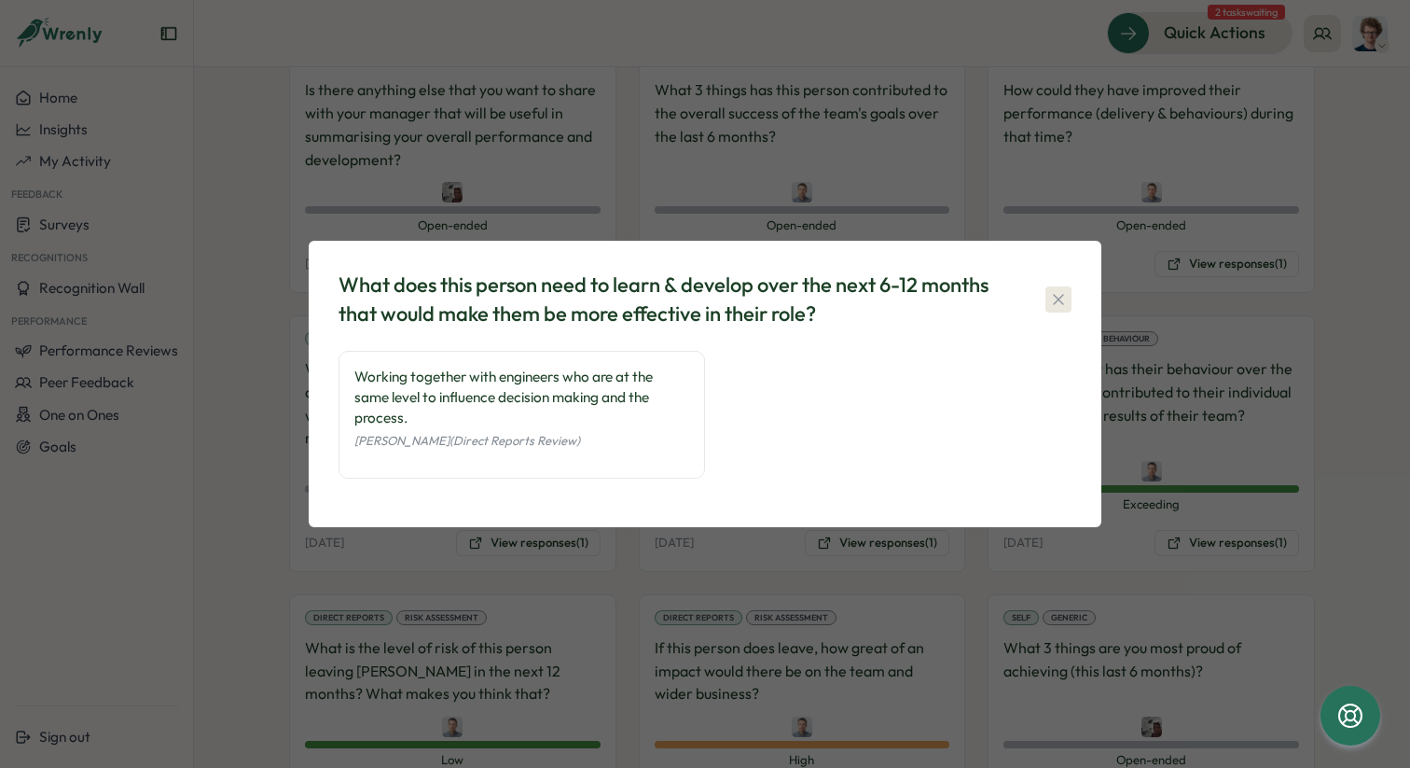
click at [1052, 296] on icon "button" at bounding box center [1058, 299] width 19 height 19
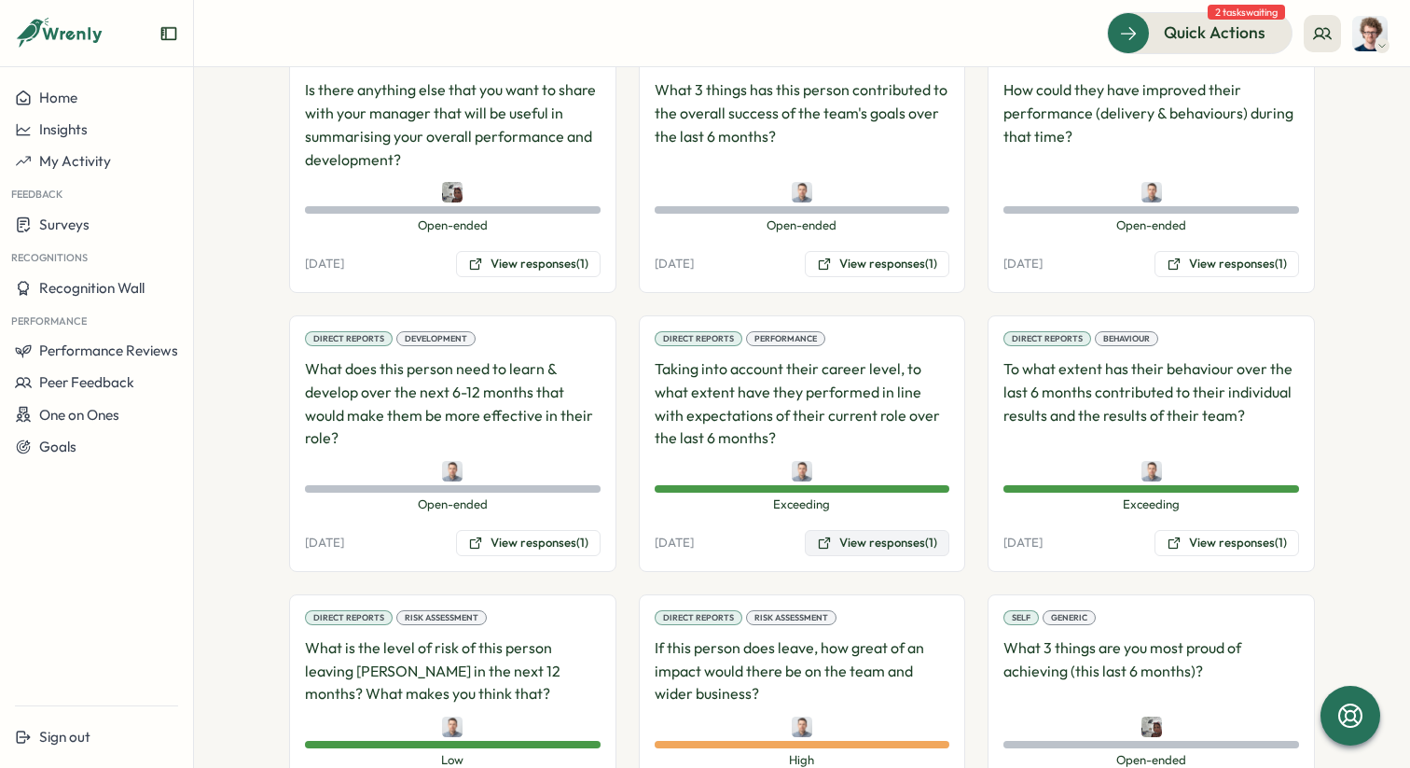
click at [856, 537] on button "View responses (1)" at bounding box center [877, 543] width 145 height 26
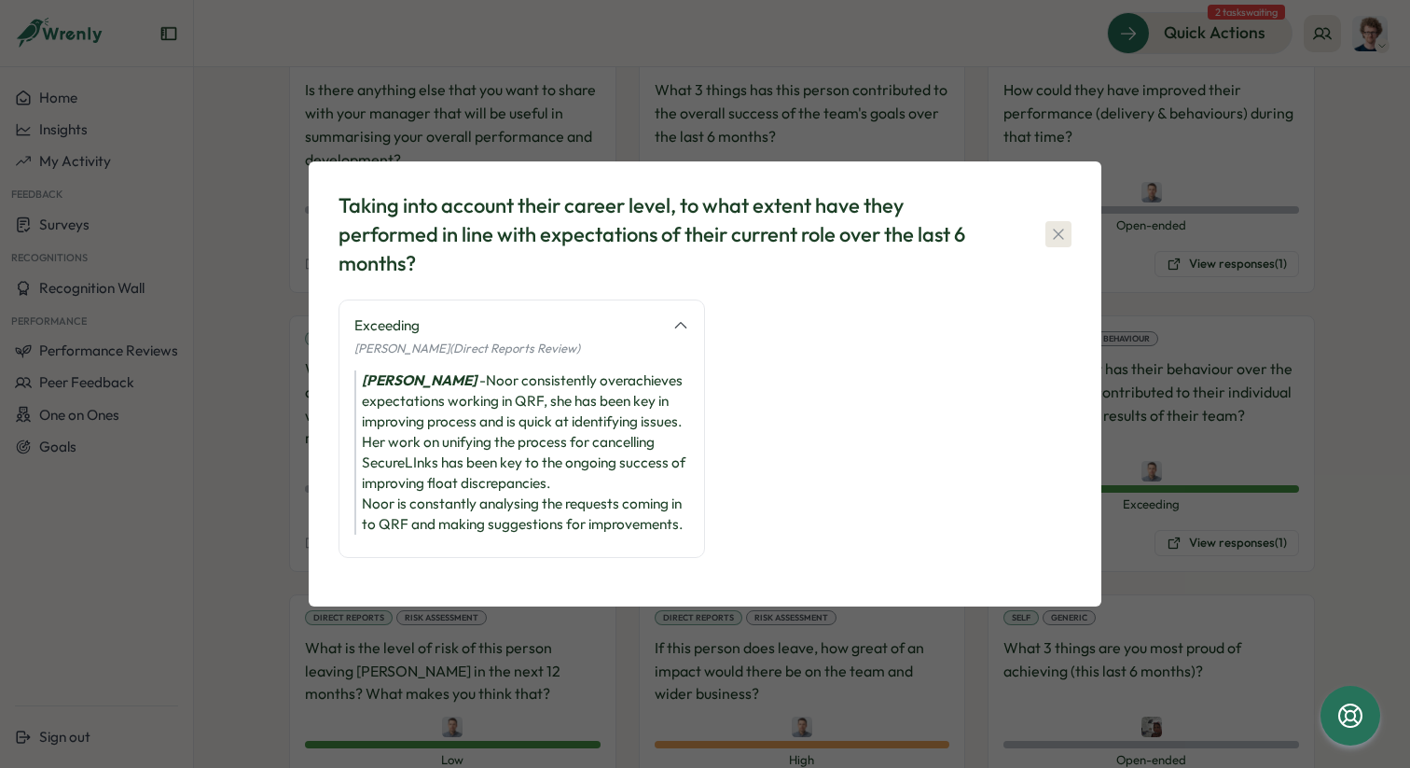
click at [1056, 239] on icon "button" at bounding box center [1058, 234] width 19 height 19
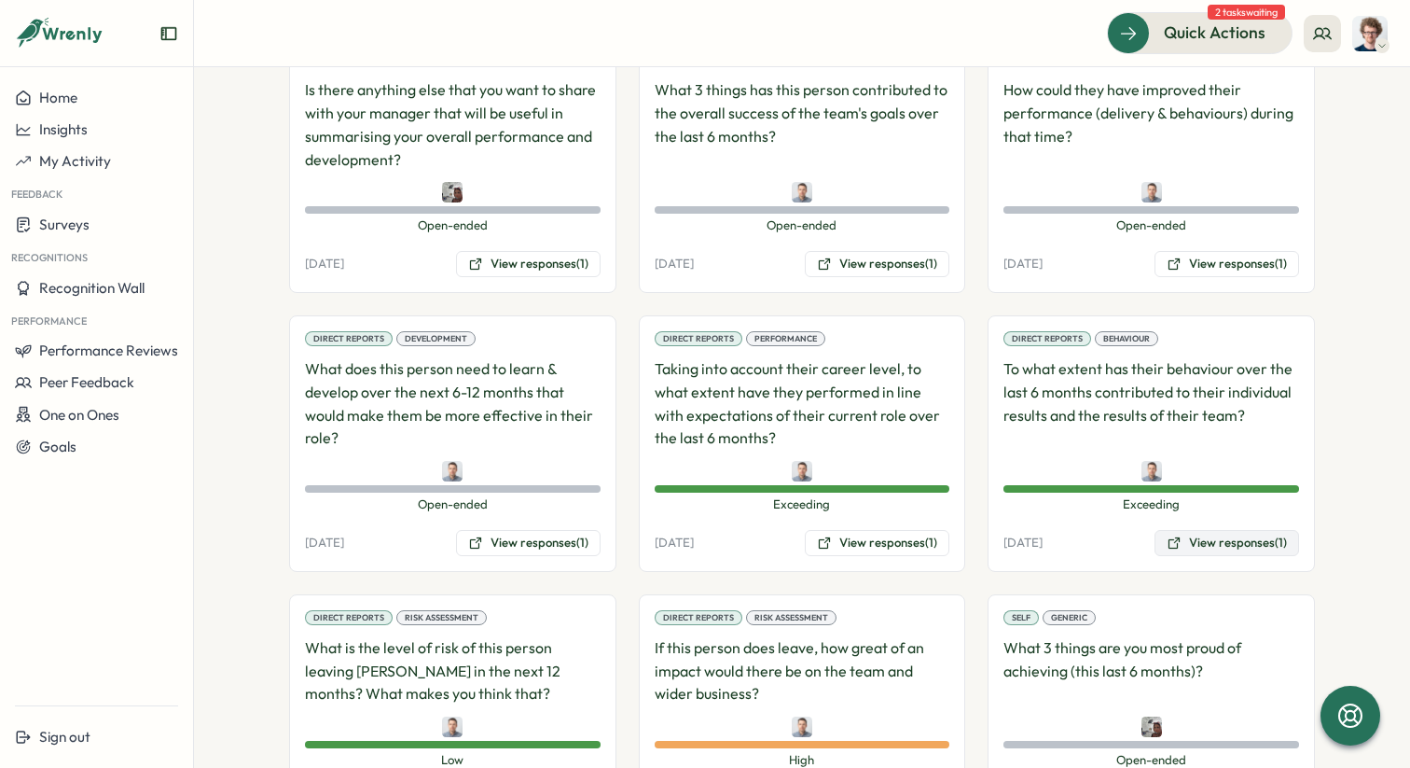
click at [1218, 545] on button "View responses (1)" at bounding box center [1227, 543] width 145 height 26
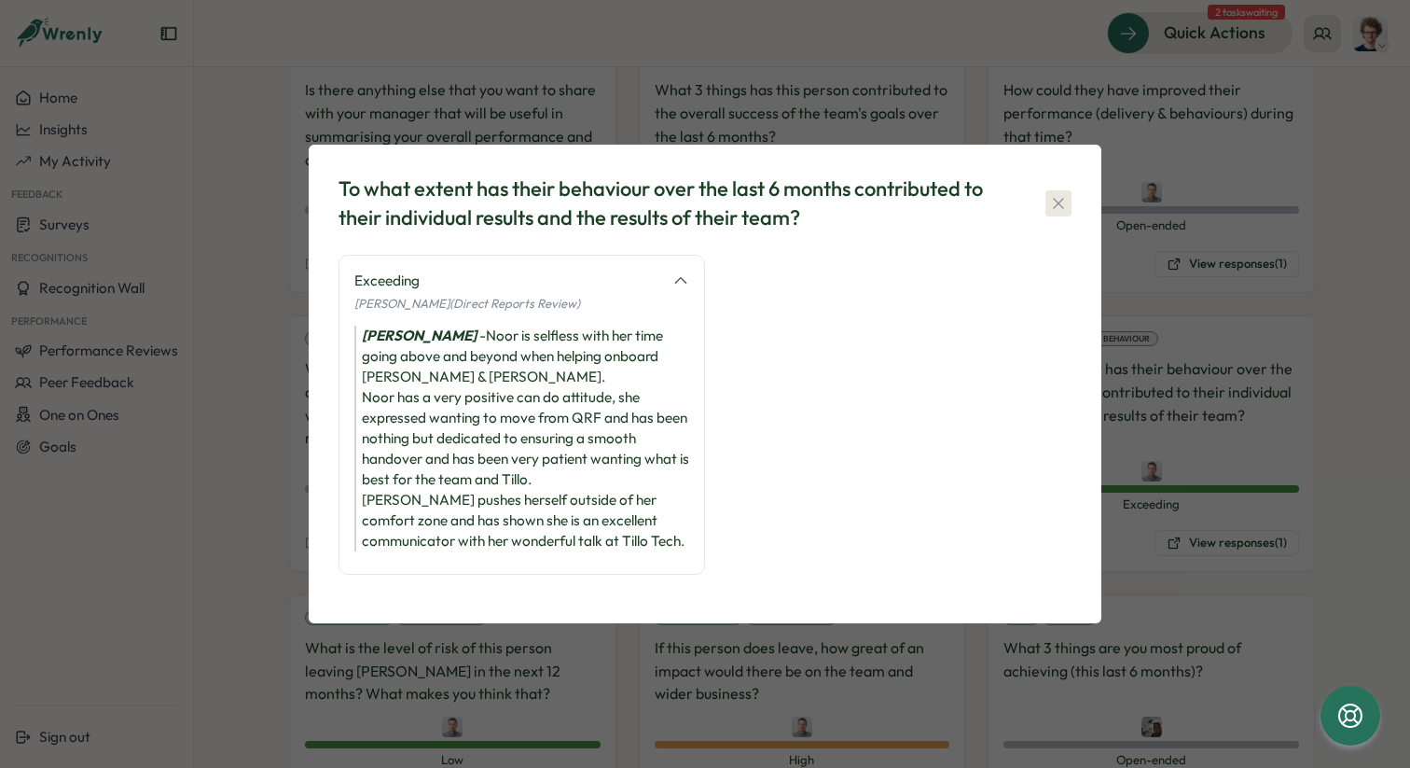
click at [1063, 198] on icon "button" at bounding box center [1058, 203] width 19 height 19
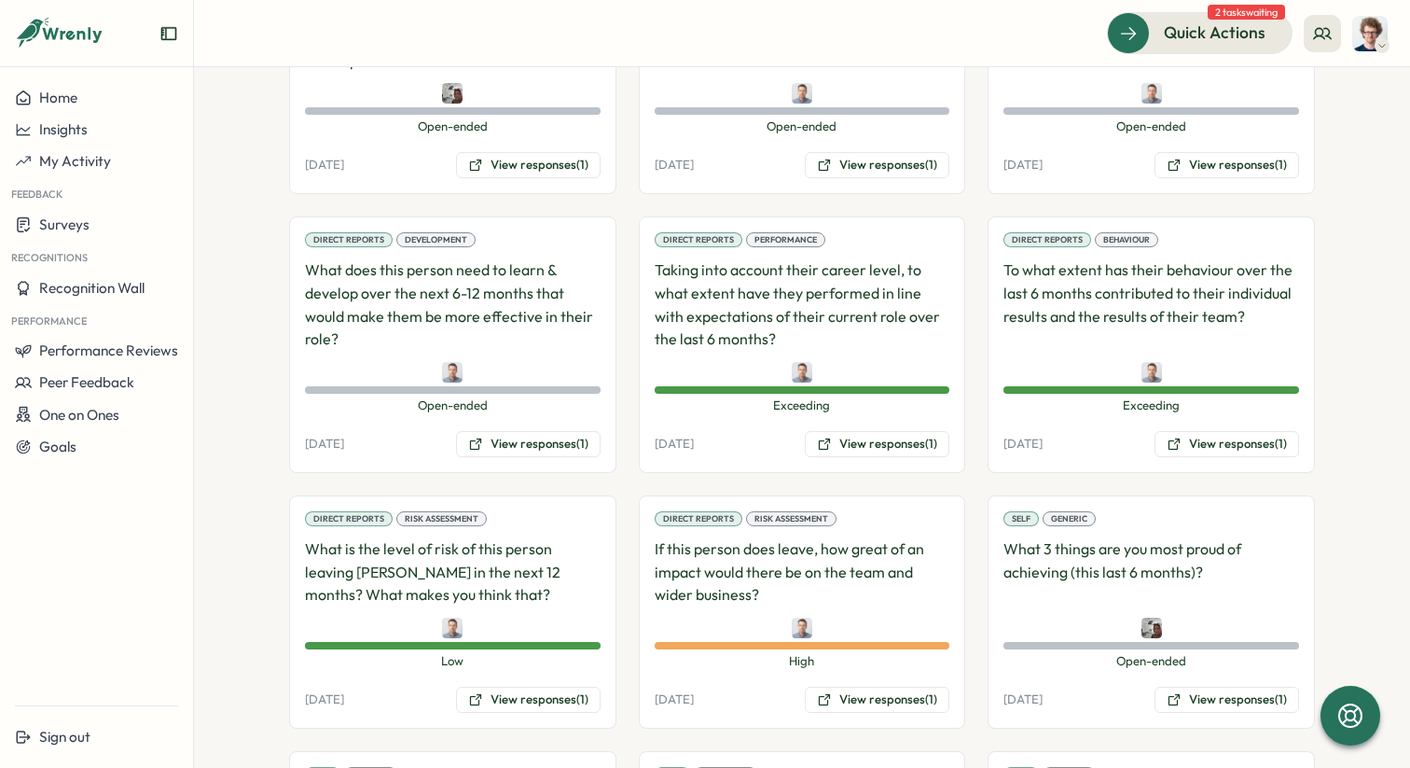
scroll to position [1628, 0]
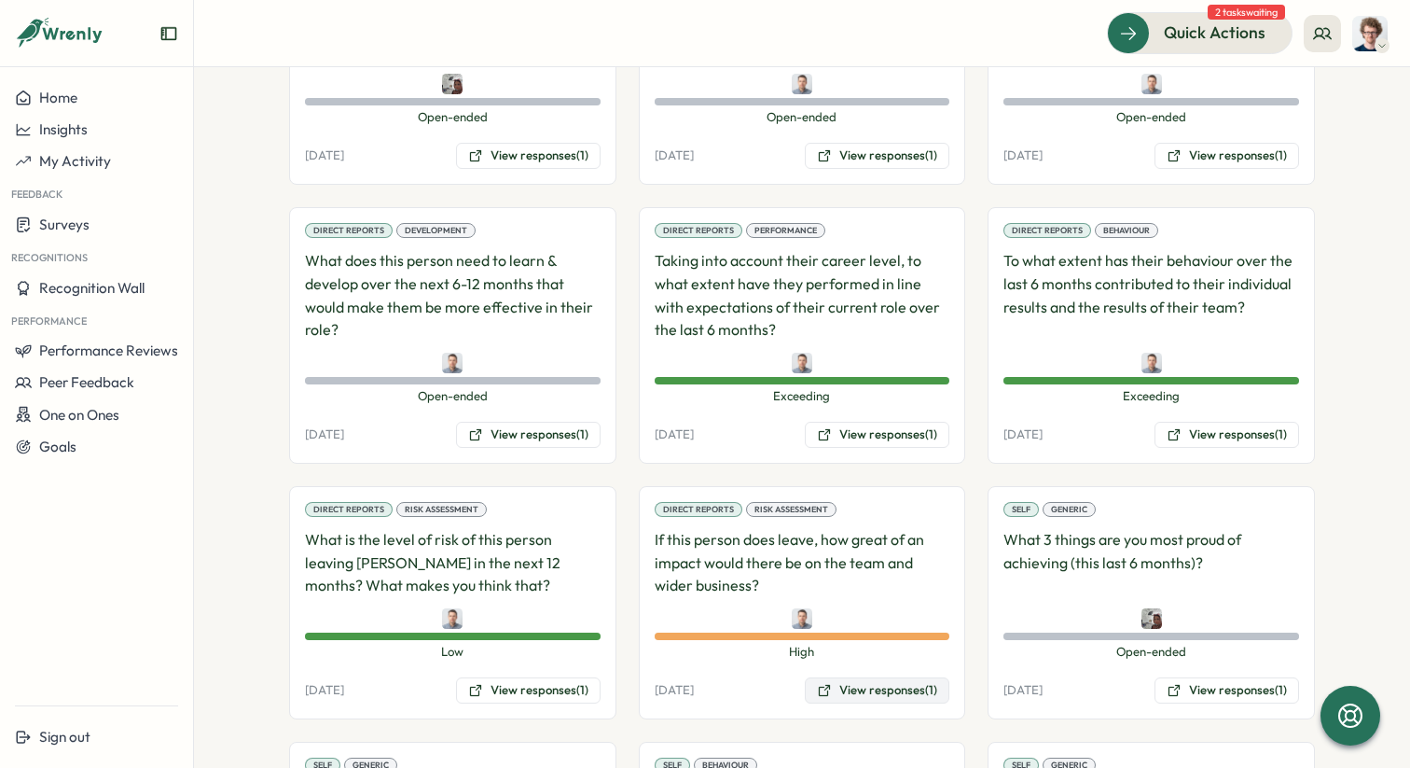
click at [892, 690] on button "View responses (1)" at bounding box center [877, 690] width 145 height 26
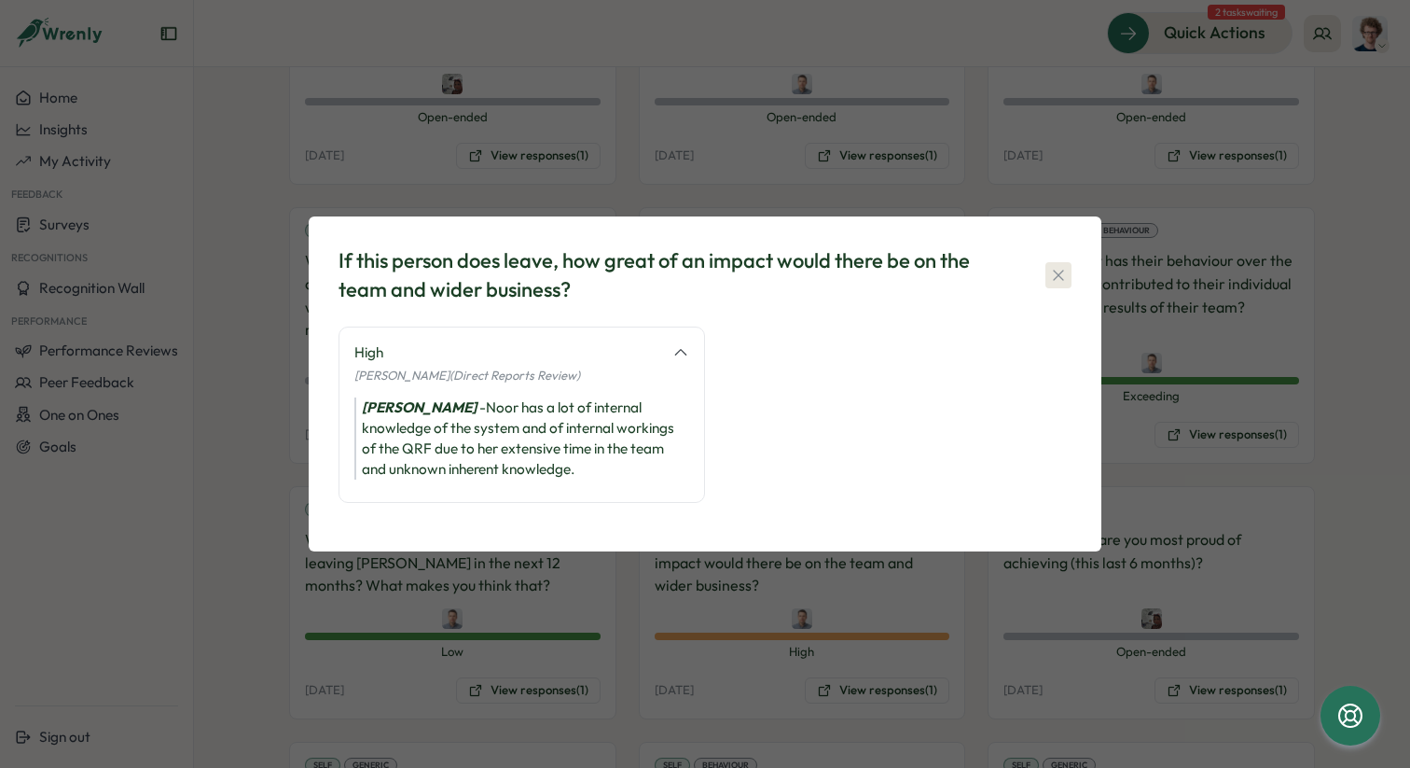
click at [1057, 275] on icon "button" at bounding box center [1058, 275] width 19 height 19
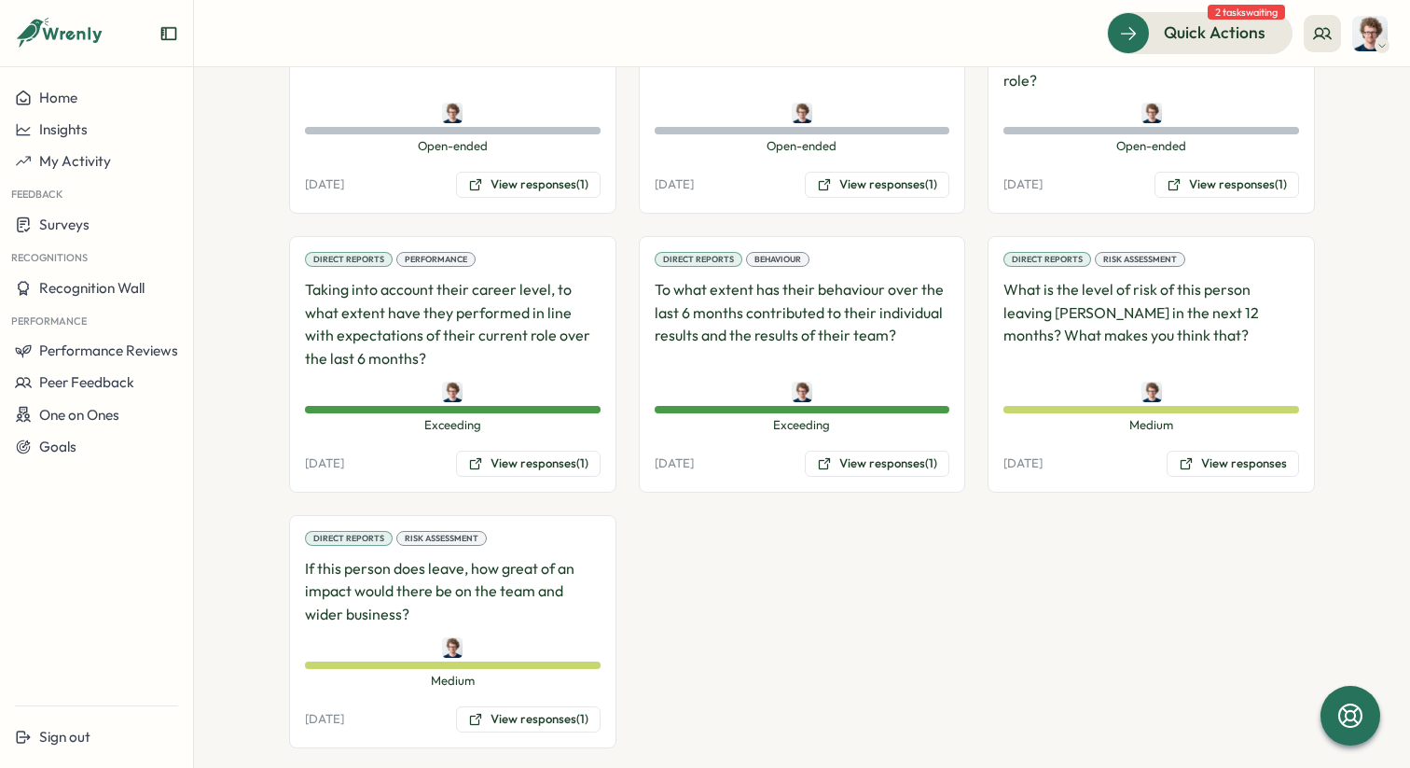
scroll to position [2736, 0]
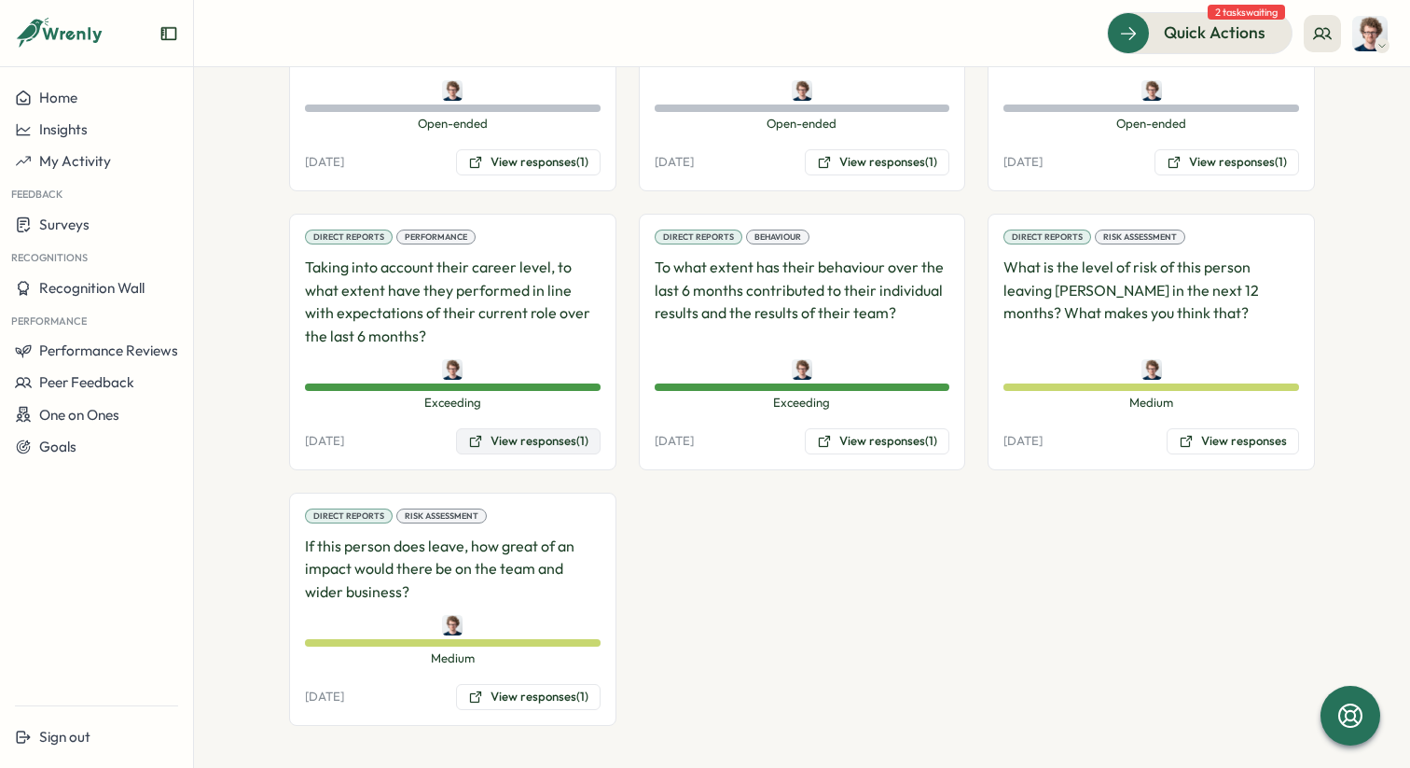
click at [562, 439] on button "View responses (1)" at bounding box center [528, 441] width 145 height 26
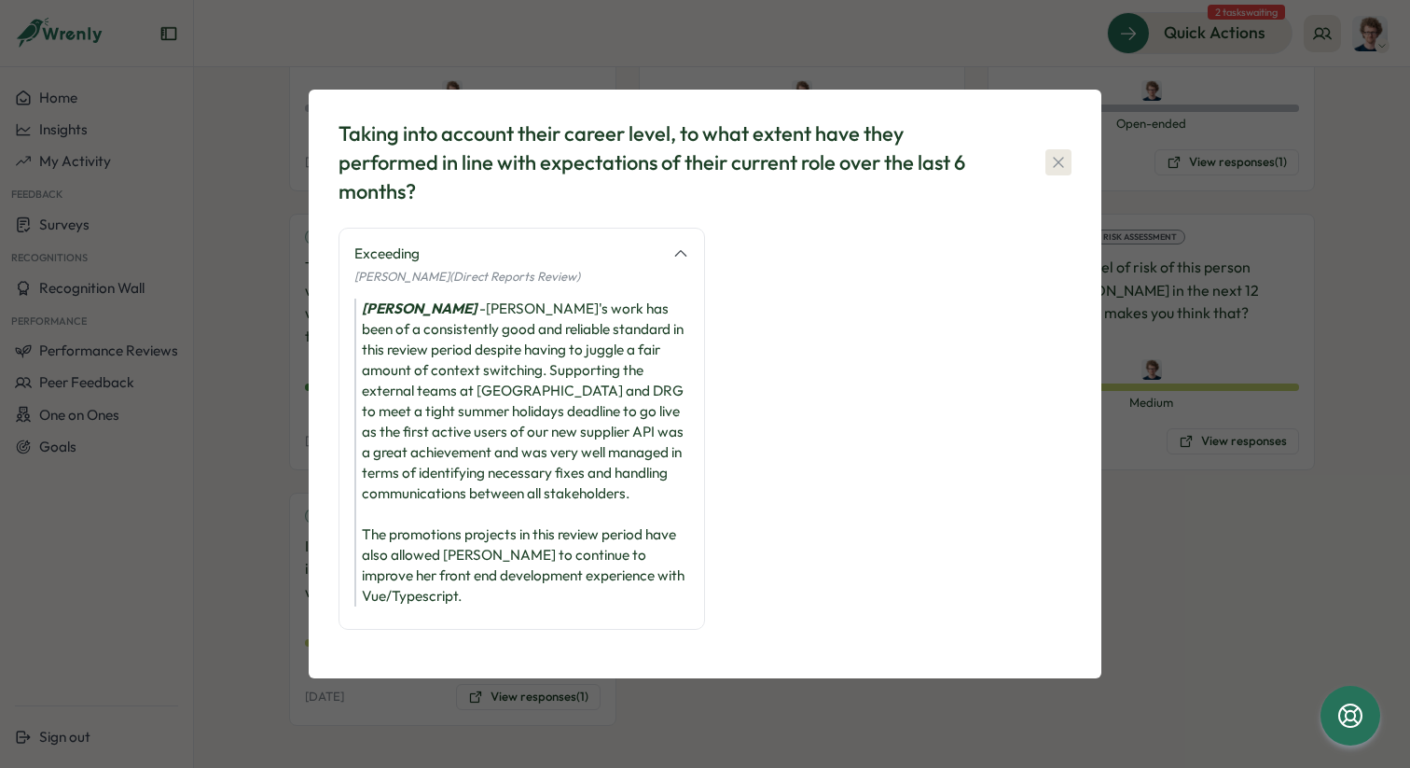
click at [1062, 172] on icon "button" at bounding box center [1058, 162] width 19 height 19
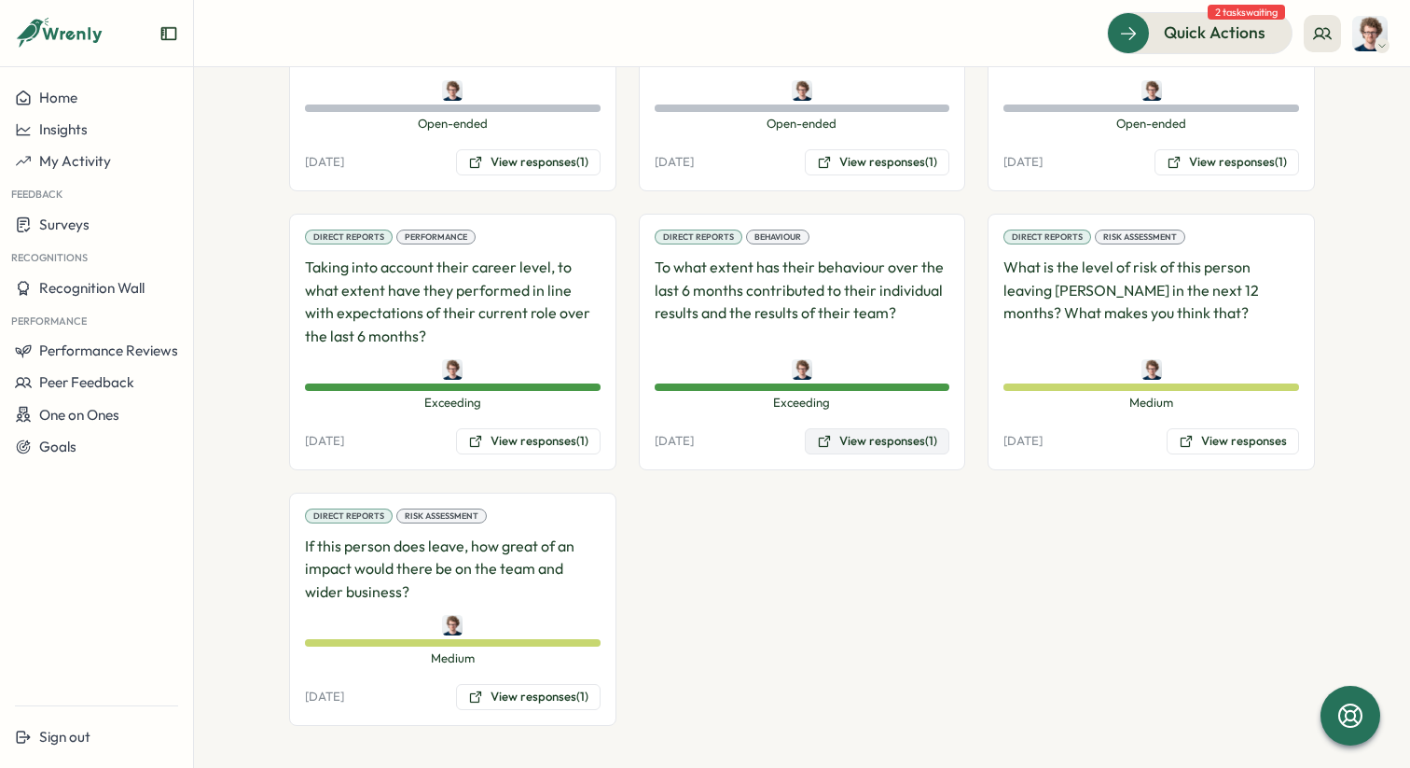
click at [878, 450] on button "View responses (1)" at bounding box center [877, 441] width 145 height 26
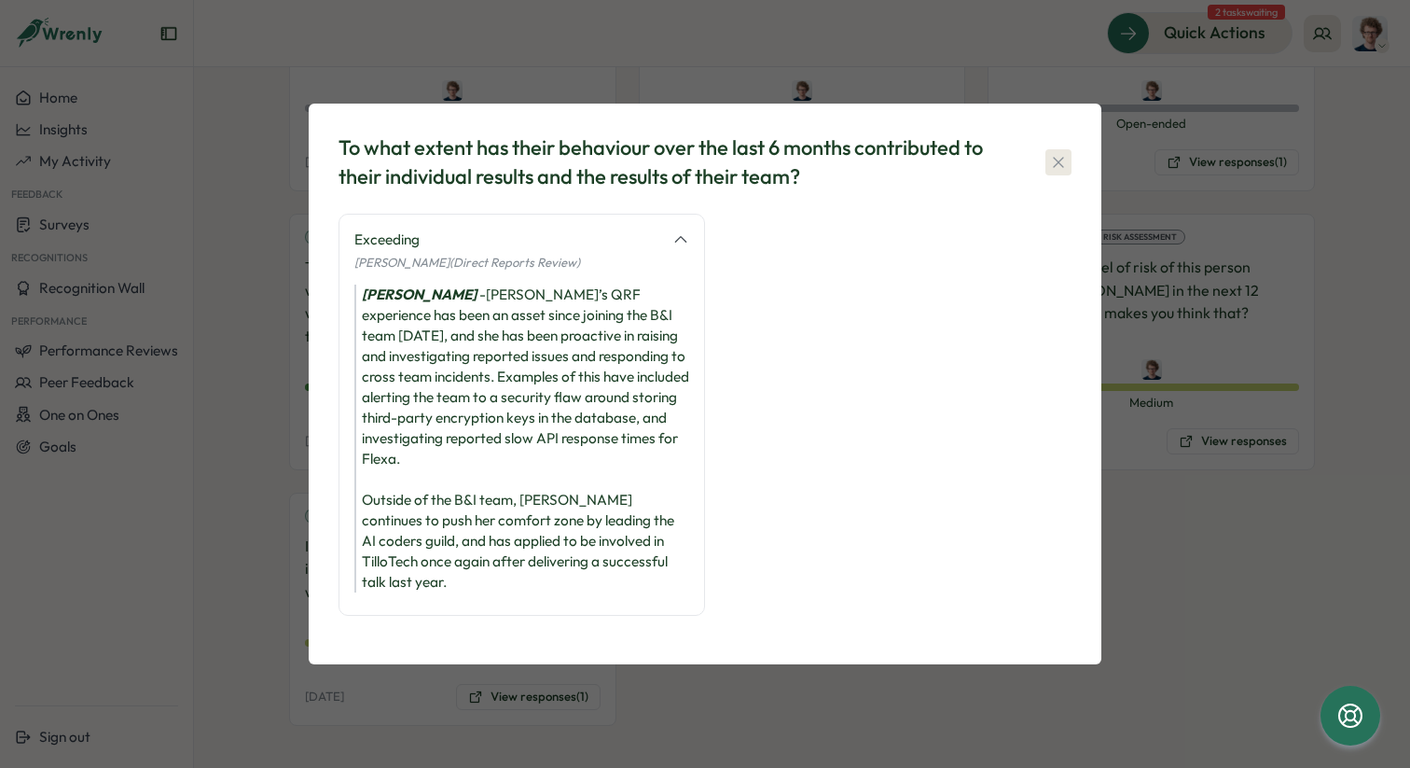
click at [1063, 172] on icon "button" at bounding box center [1058, 162] width 19 height 19
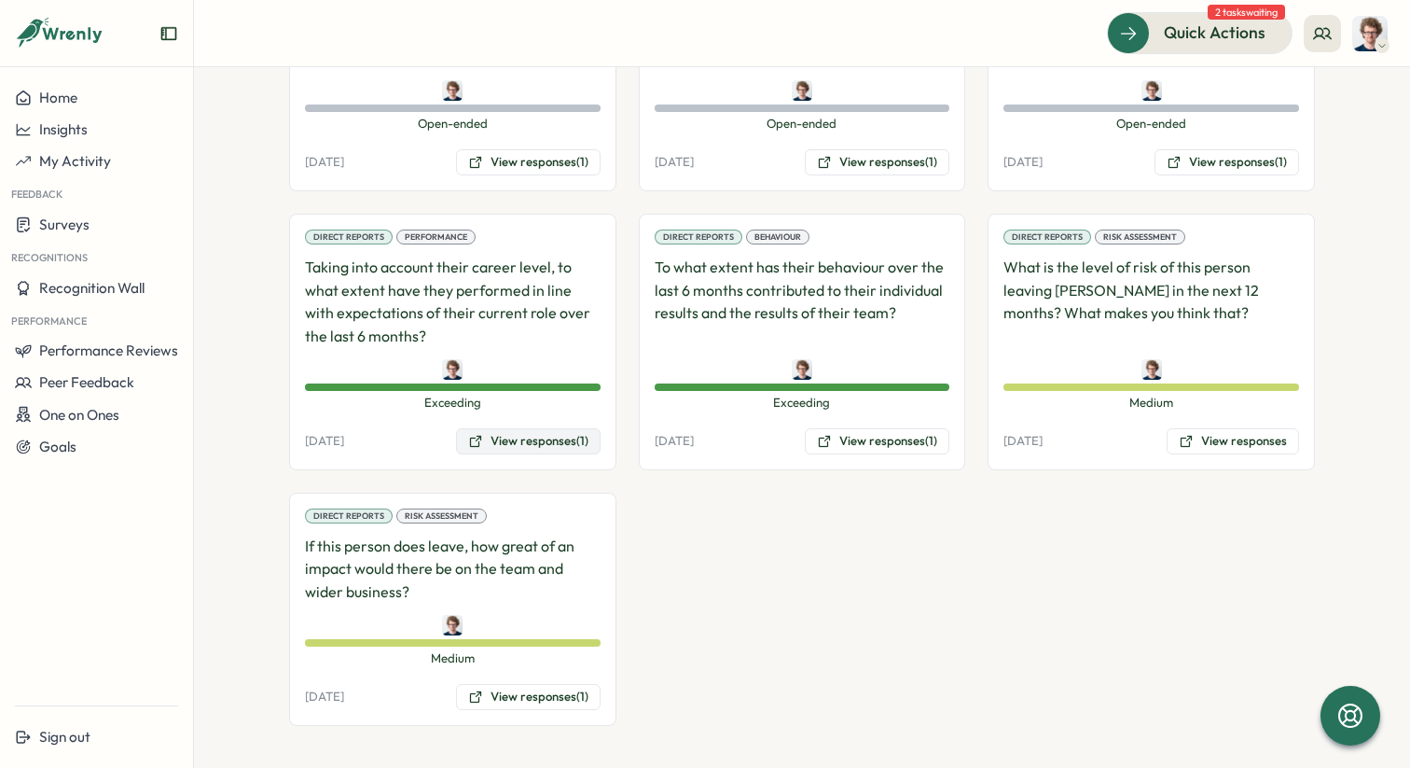
click at [560, 439] on button "View responses (1)" at bounding box center [528, 441] width 145 height 26
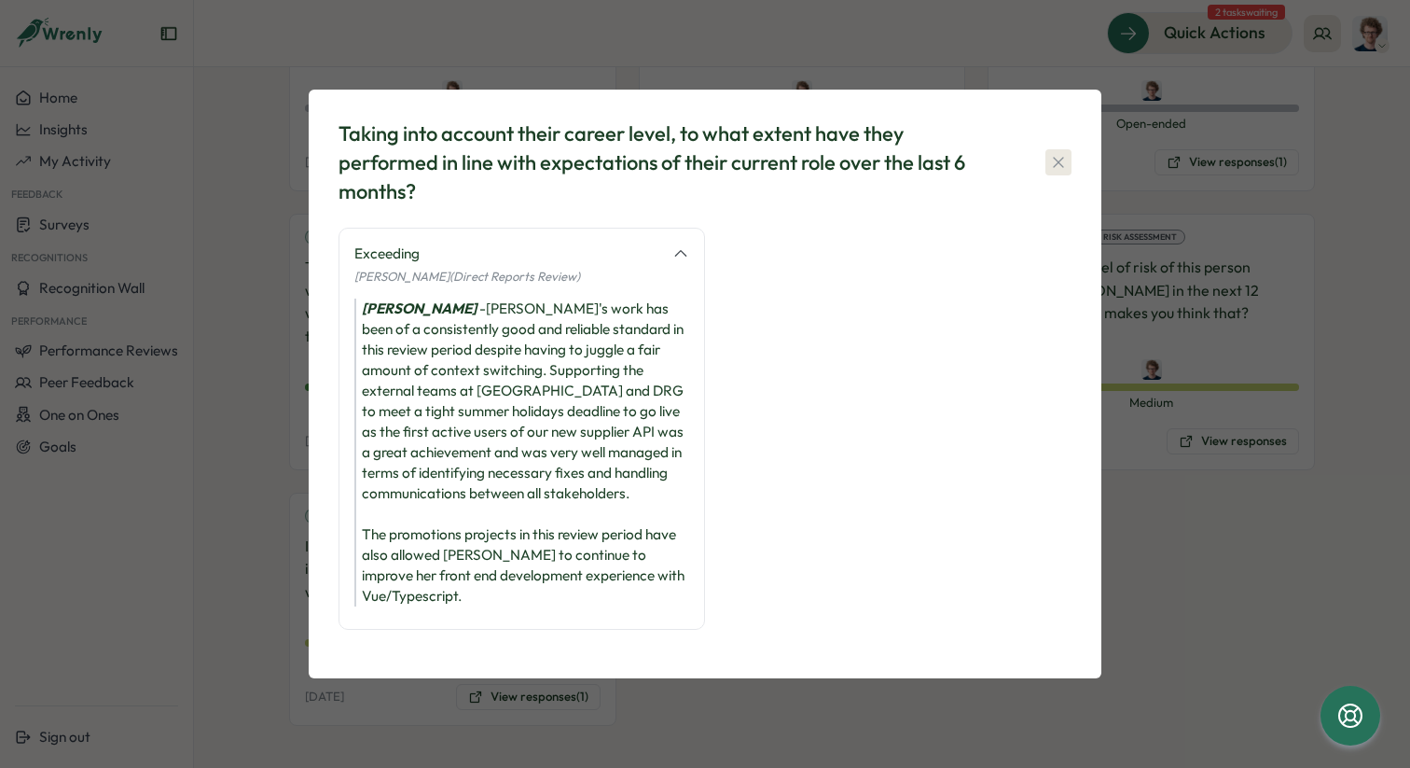
click at [1060, 167] on icon "button" at bounding box center [1058, 162] width 10 height 10
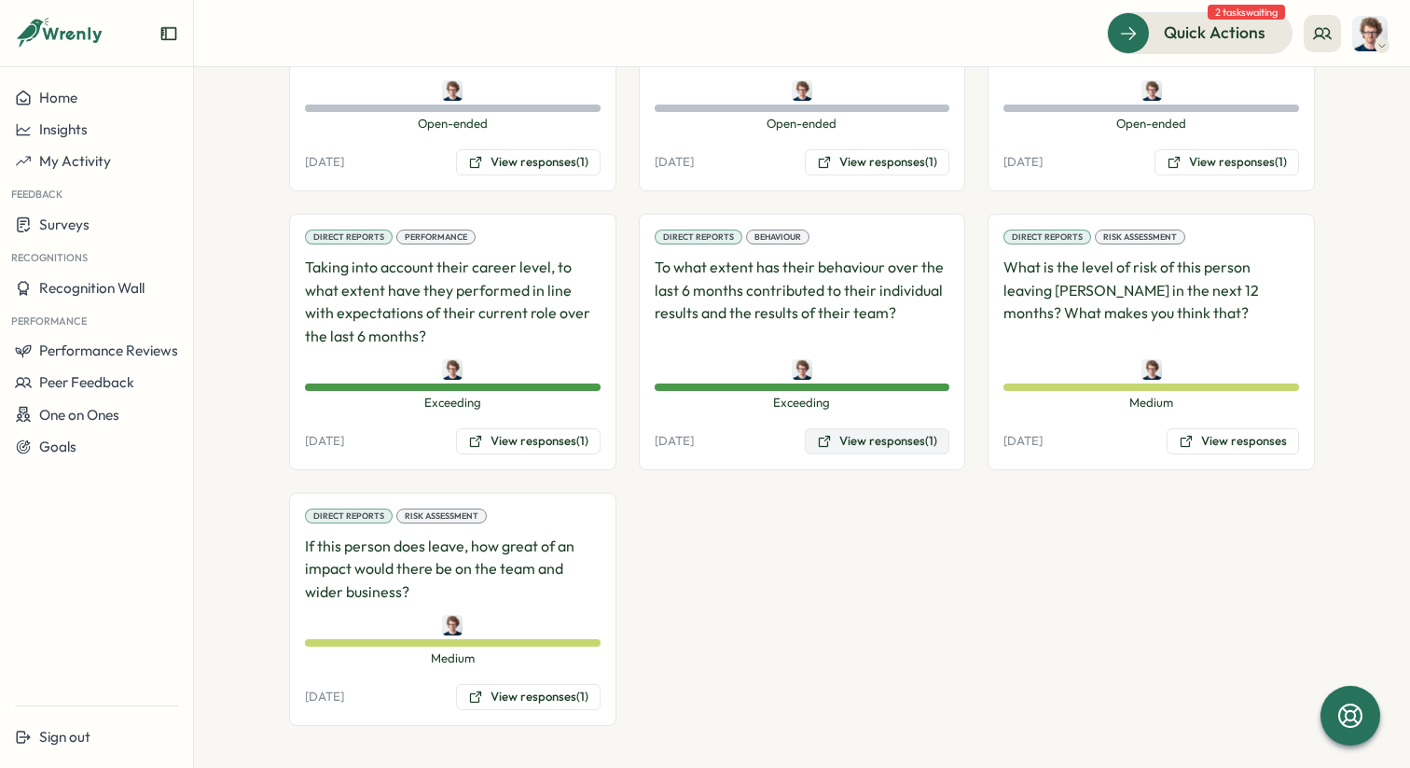
click at [886, 445] on button "View responses (1)" at bounding box center [877, 441] width 145 height 26
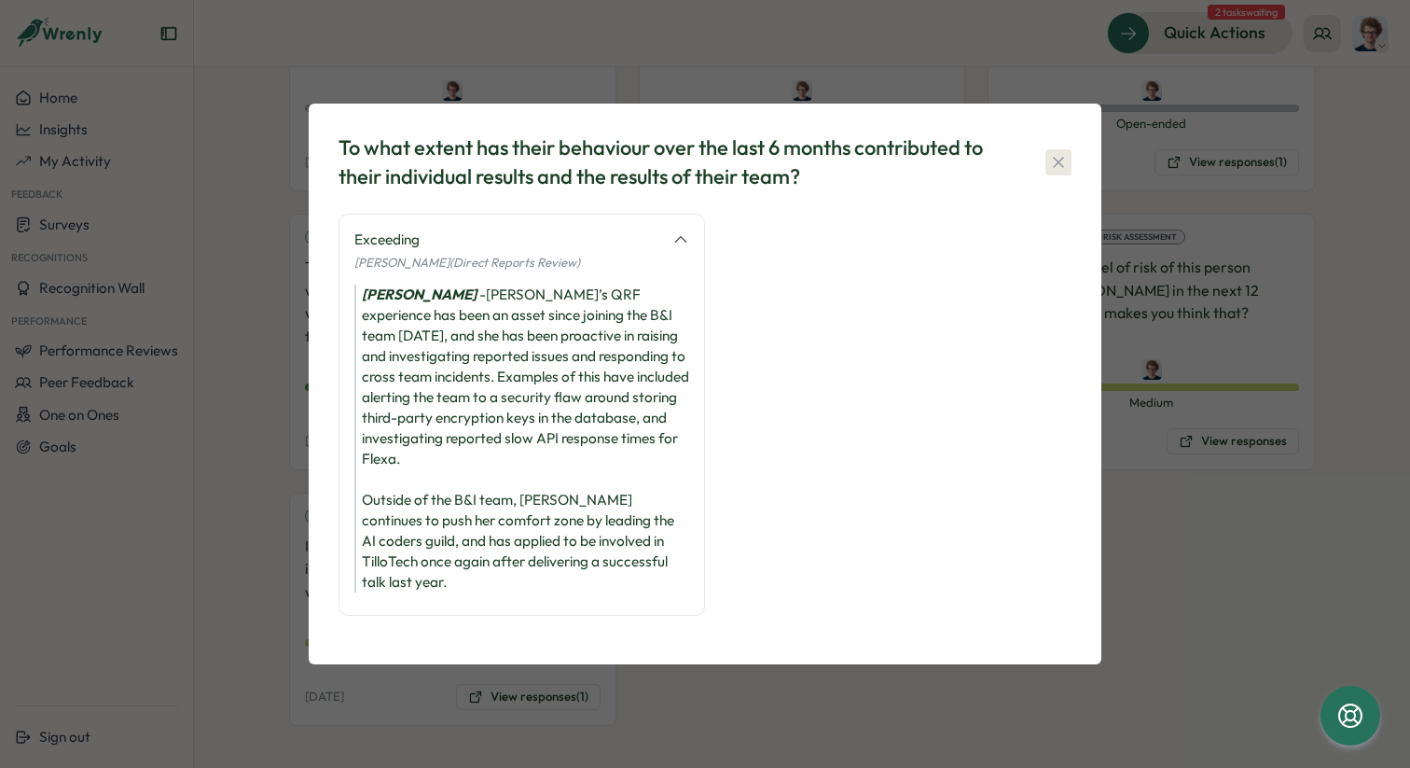
click at [1059, 172] on icon "button" at bounding box center [1058, 162] width 19 height 19
